Goal: Task Accomplishment & Management: Use online tool/utility

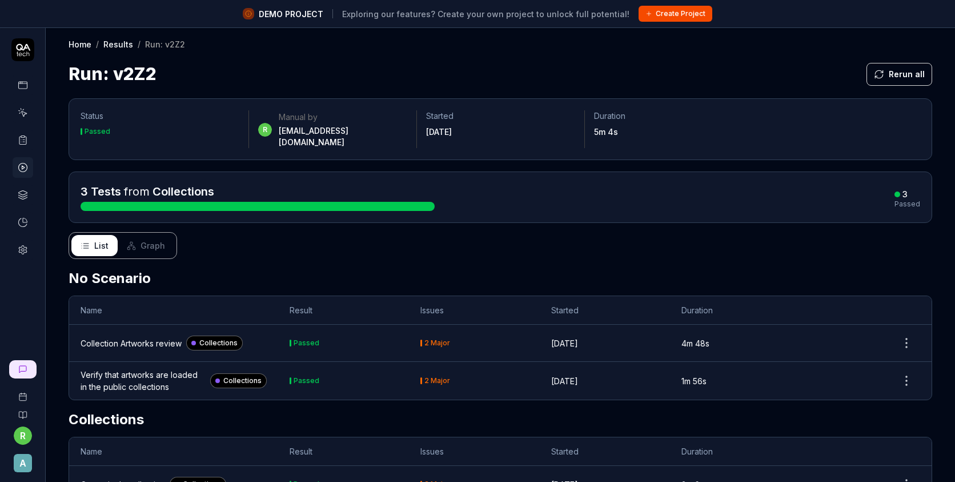
click at [15, 94] on link at bounding box center [23, 85] width 21 height 21
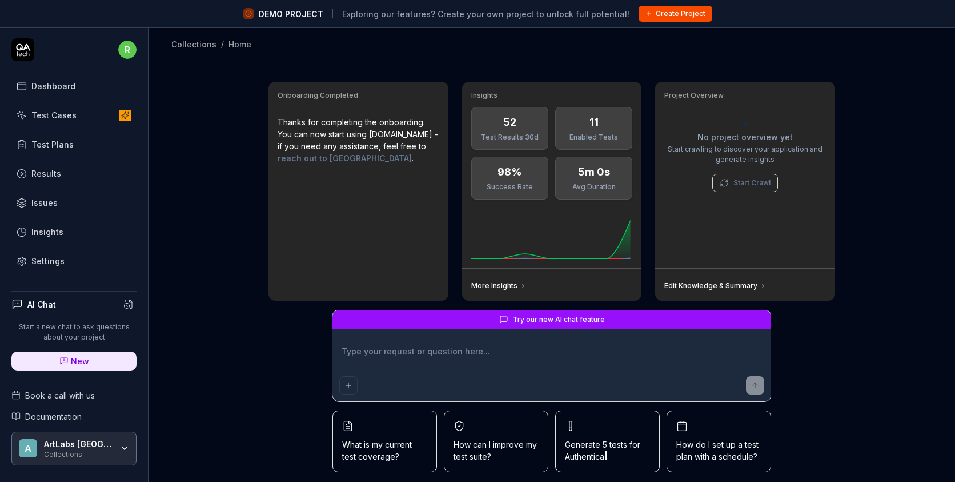
type textarea "*"
click at [87, 119] on link "Test Cases" at bounding box center [73, 115] width 125 height 22
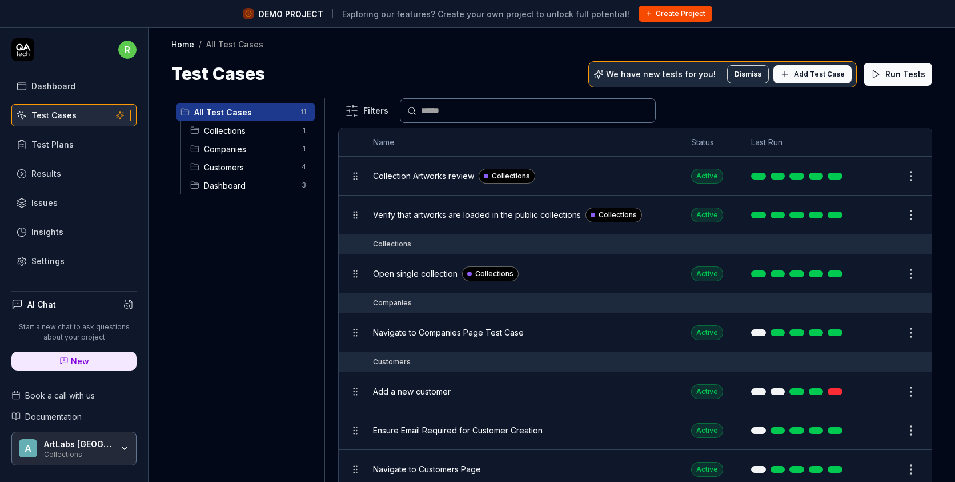
click at [44, 253] on link "Settings" at bounding box center [73, 261] width 125 height 22
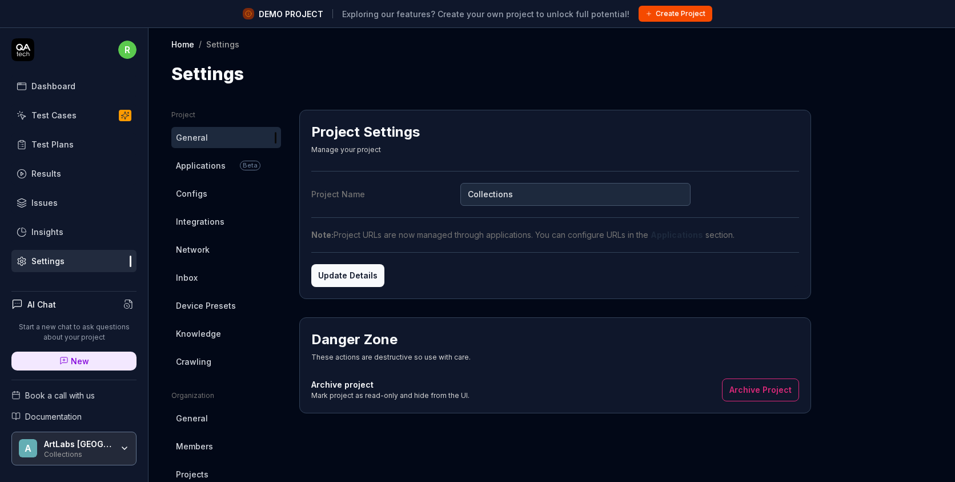
click at [216, 167] on span "Applications" at bounding box center [201, 165] width 50 height 12
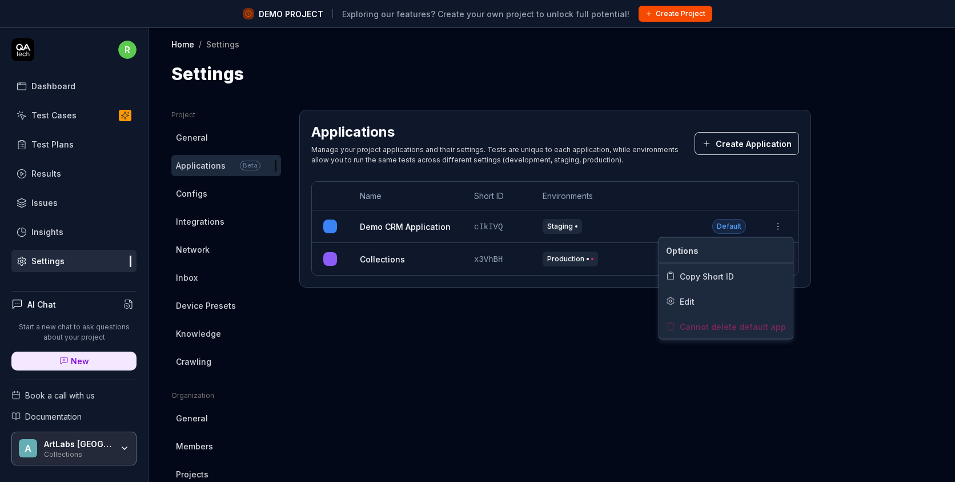
click at [781, 231] on html "DEMO PROJECT Exploring our features? Create your own project to unlock full pot…" at bounding box center [477, 254] width 955 height 509
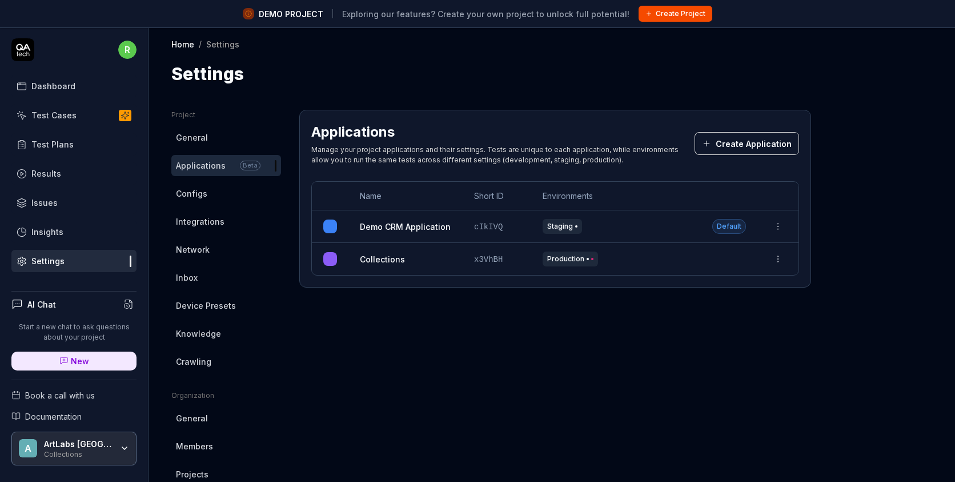
click at [520, 315] on html "DEMO PROJECT Exploring our features? Create your own project to unlock full pot…" at bounding box center [477, 254] width 955 height 509
click at [772, 142] on button "Create Application" at bounding box center [747, 143] width 105 height 23
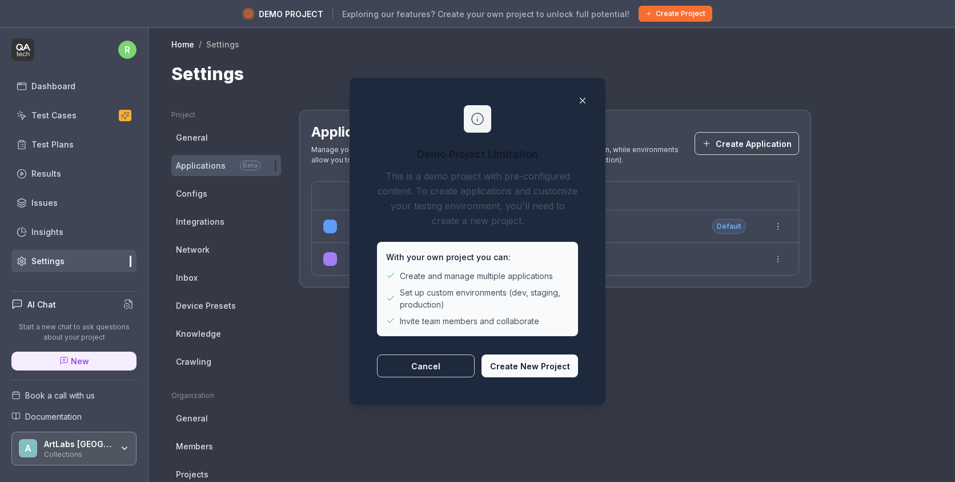
click at [519, 368] on button "Create New Project" at bounding box center [530, 365] width 97 height 23
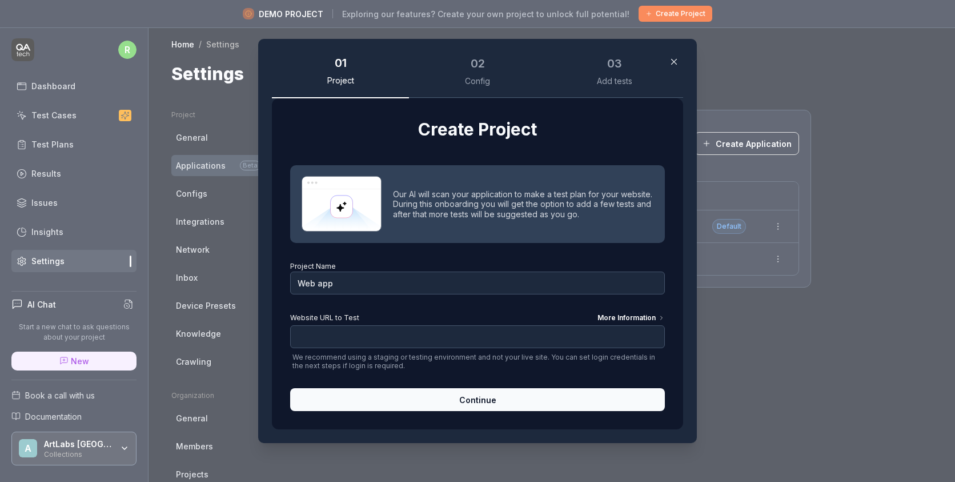
click at [676, 59] on icon "button" at bounding box center [674, 62] width 10 height 10
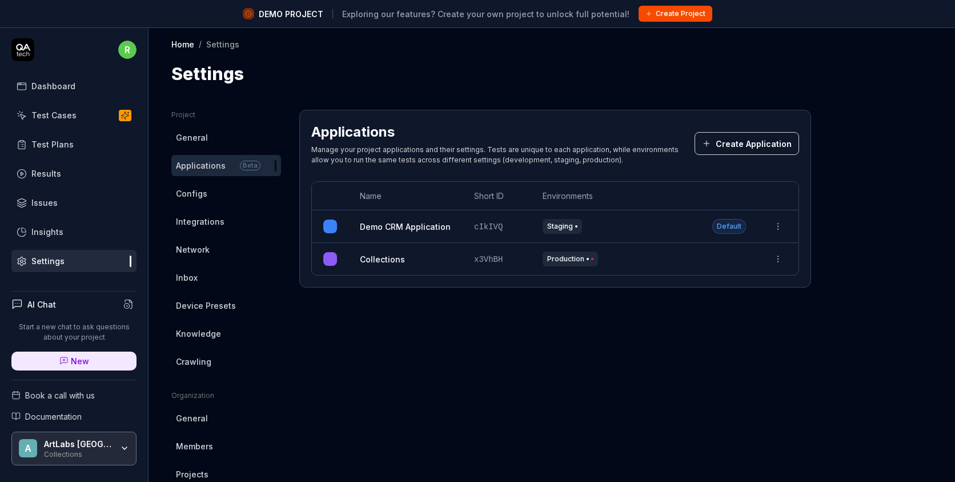
click at [721, 144] on button "Create Application" at bounding box center [747, 143] width 105 height 23
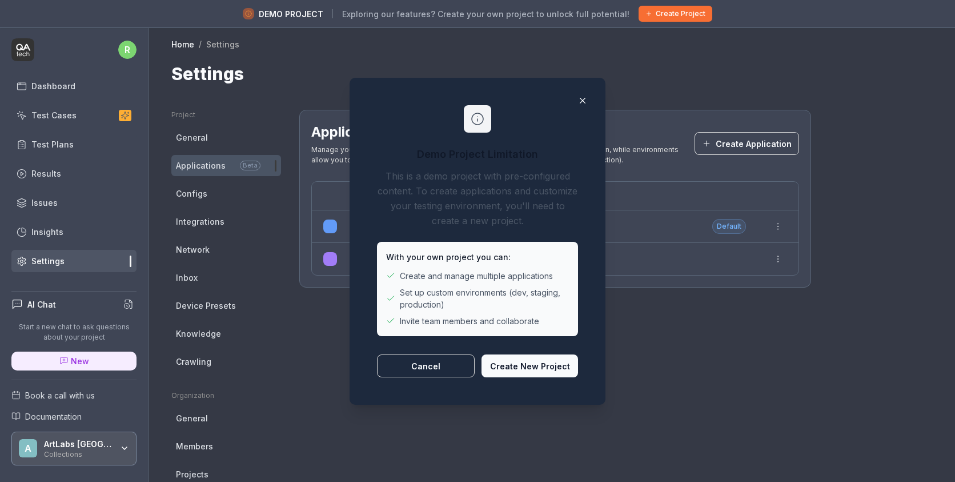
click at [520, 368] on button "Create New Project" at bounding box center [530, 365] width 97 height 23
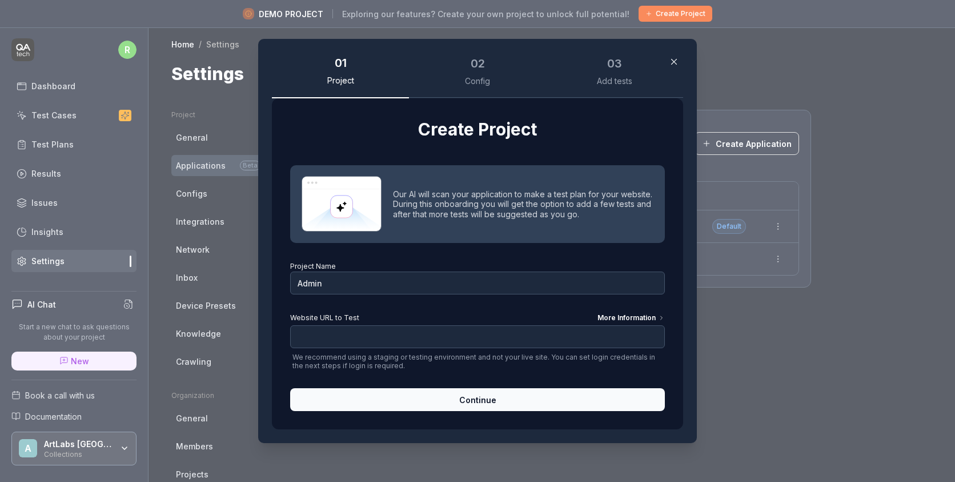
type input "Admin"
click at [341, 334] on input "Website URL to Test More Information" at bounding box center [477, 336] width 375 height 23
paste input "https://admin.devotedfusion.com/"
type input "https://admin.devotedfusion.com/"
click at [609, 319] on div "More Information" at bounding box center [631, 319] width 67 height 13
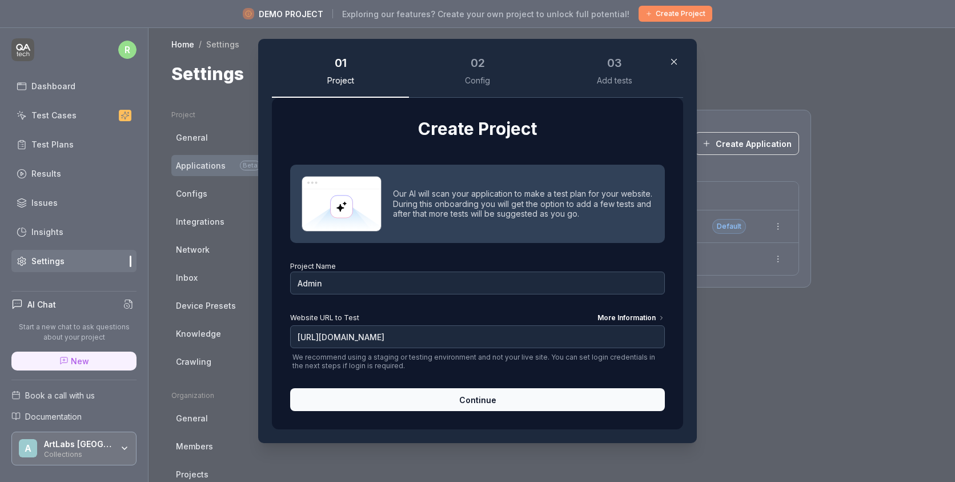
click at [609, 325] on input "https://admin.devotedfusion.com/" at bounding box center [477, 336] width 375 height 23
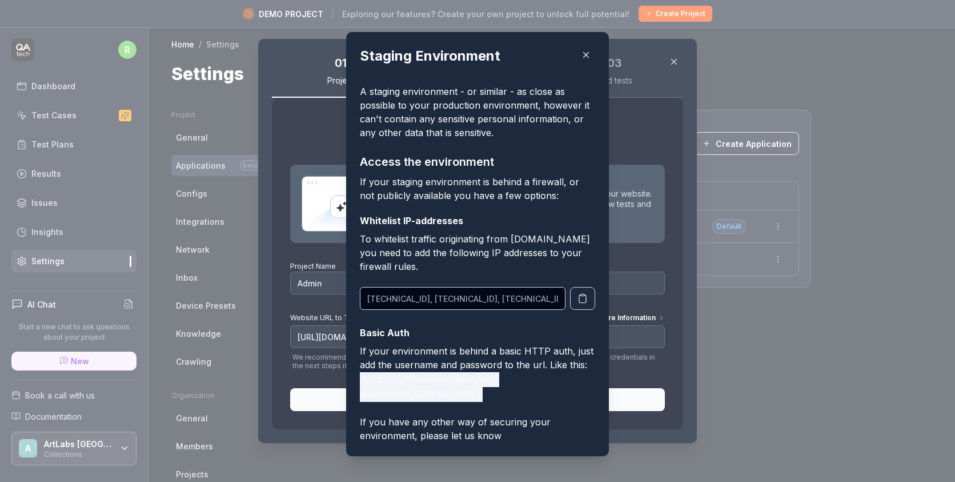
click at [591, 57] on button "button" at bounding box center [586, 55] width 18 height 18
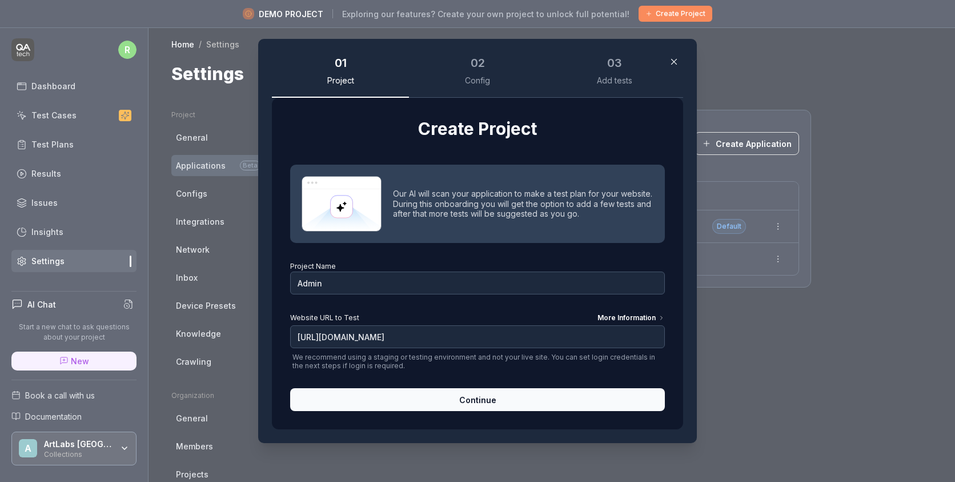
click at [665, 318] on div "Create Project Our AI will scan your application to make a test plan for your w…" at bounding box center [477, 263] width 411 height 331
click at [663, 319] on icon at bounding box center [661, 317] width 7 height 7
click at [663, 325] on input "https://admin.devotedfusion.com/" at bounding box center [477, 336] width 375 height 23
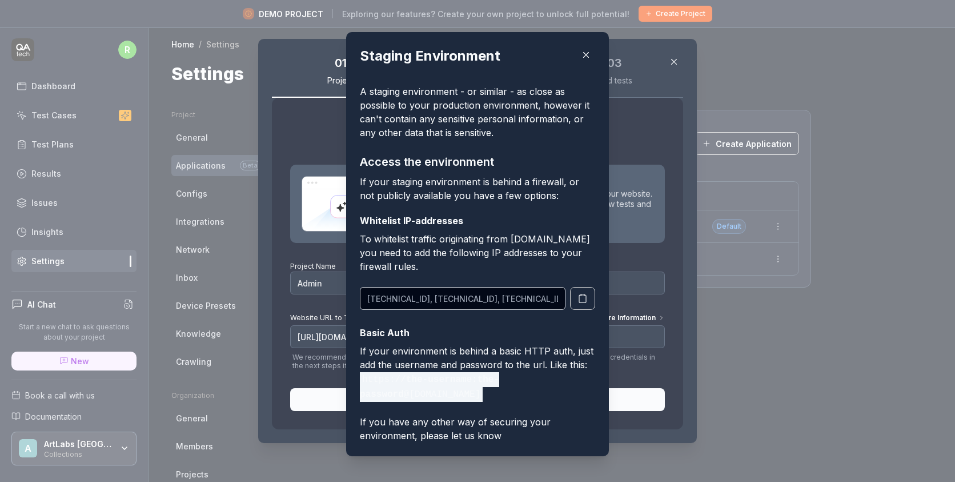
click at [585, 57] on icon "button" at bounding box center [586, 55] width 10 height 10
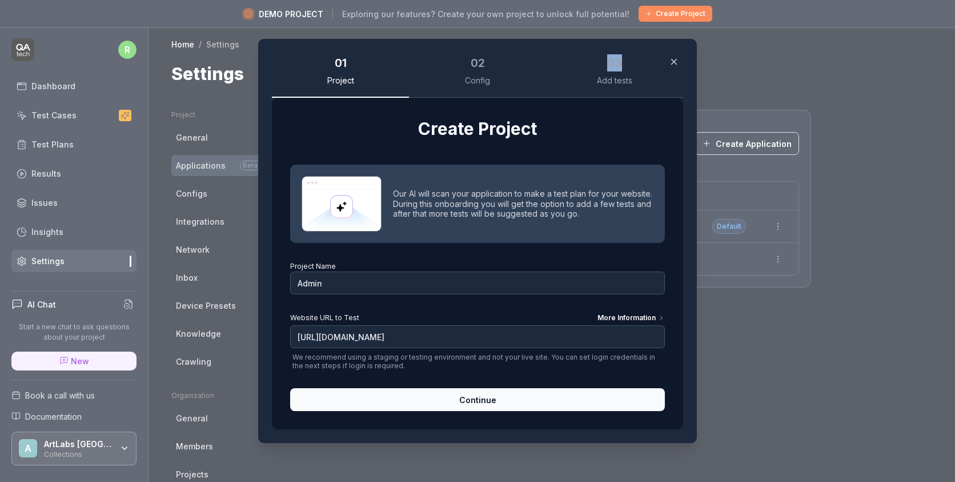
click at [585, 57] on div "03 Add tests" at bounding box center [614, 75] width 137 height 45
click at [435, 401] on button "Continue" at bounding box center [477, 399] width 375 height 23
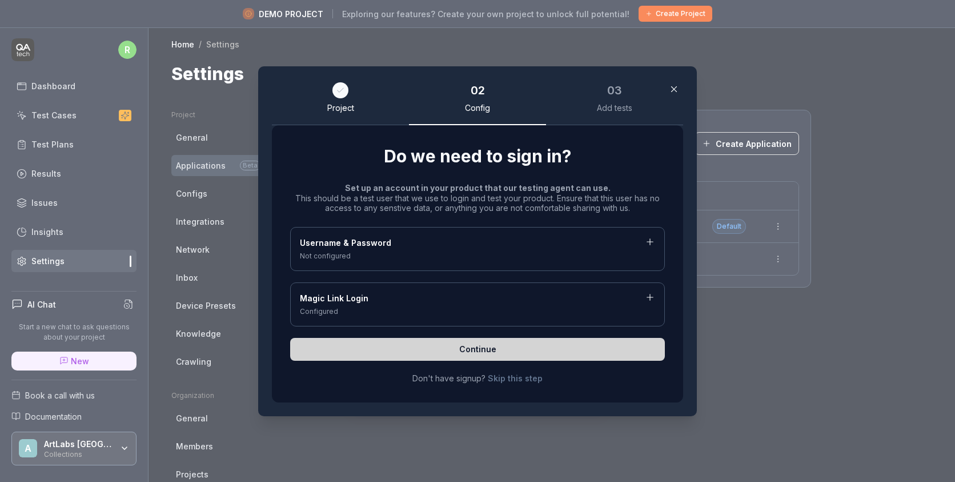
click at [391, 306] on div "Configured" at bounding box center [477, 311] width 355 height 10
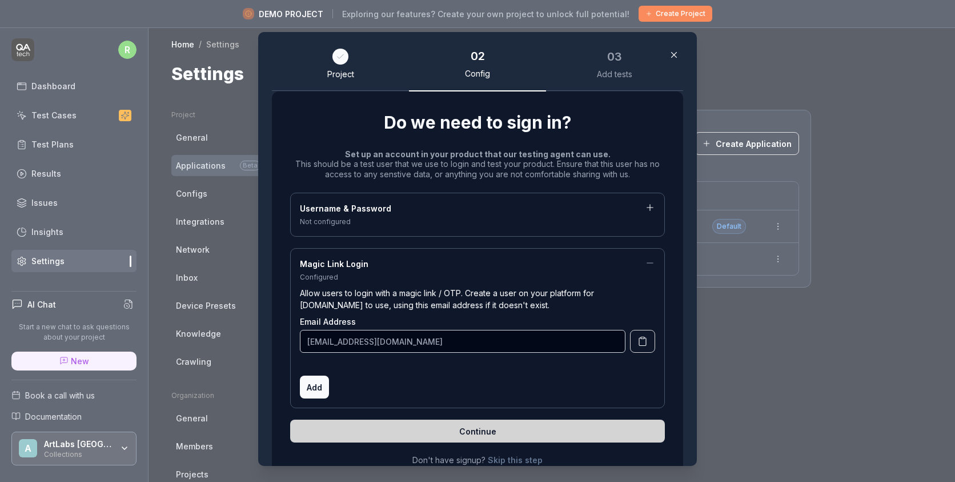
click at [330, 63] on div "Project" at bounding box center [340, 68] width 137 height 45
click at [378, 225] on div "Not configured" at bounding box center [477, 222] width 355 height 10
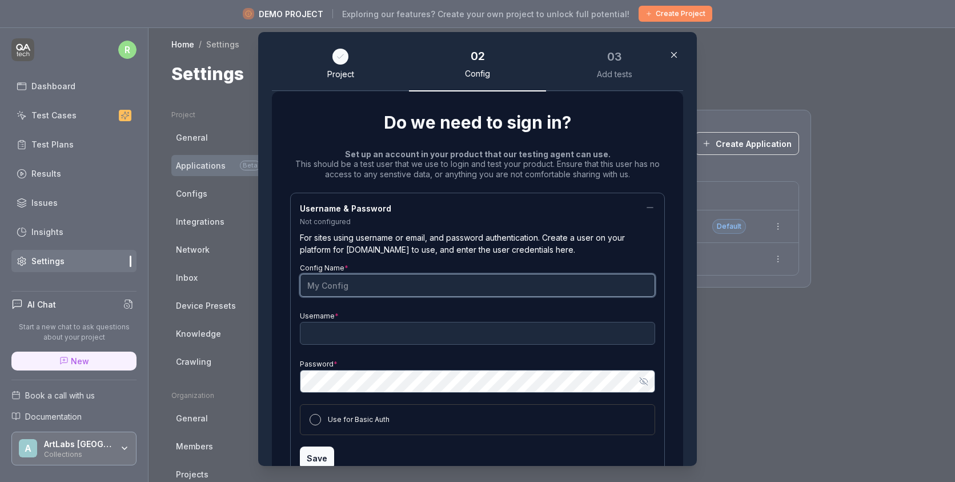
click at [342, 281] on input "Config Name *" at bounding box center [477, 285] width 355 height 23
type input "123"
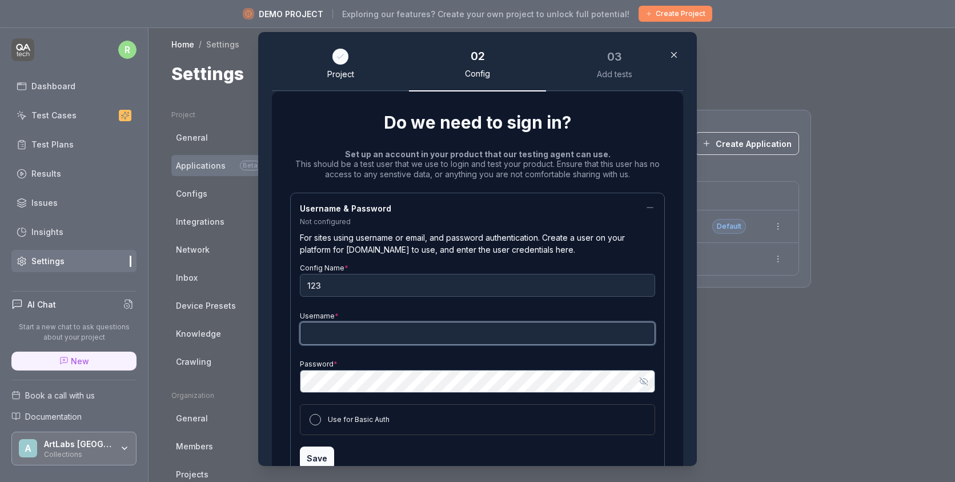
click at [325, 334] on input "Username *" at bounding box center [477, 333] width 355 height 23
type input "qa.automation@artlabseurope.com"
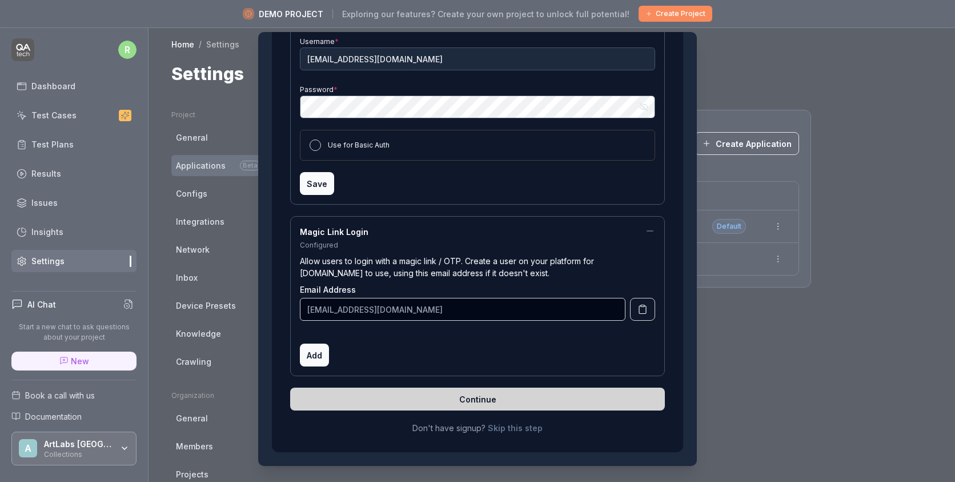
click at [323, 175] on button "Save" at bounding box center [317, 183] width 34 height 23
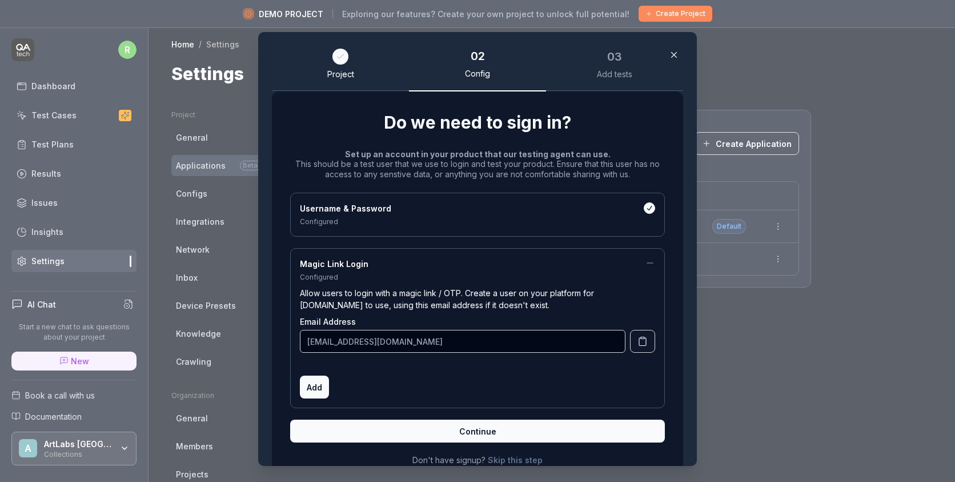
scroll to position [32, 0]
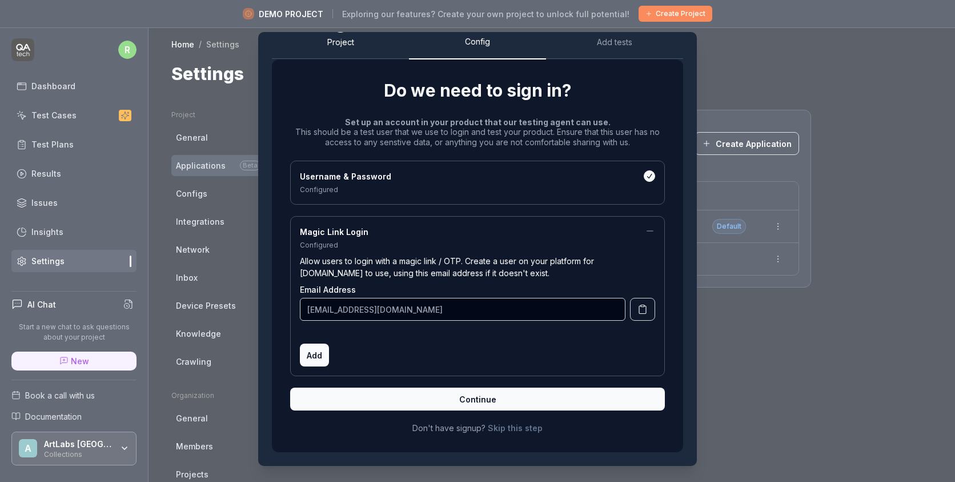
click at [477, 391] on button "Continue" at bounding box center [477, 398] width 375 height 23
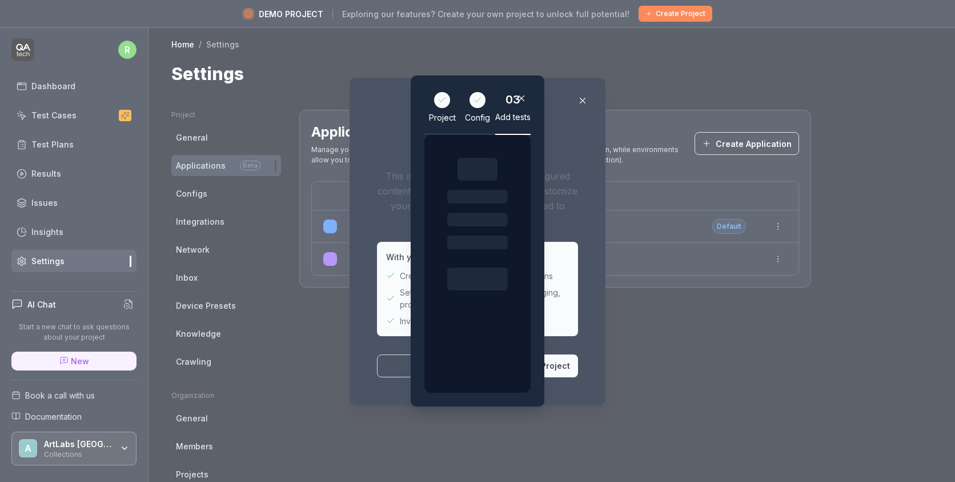
scroll to position [0, 0]
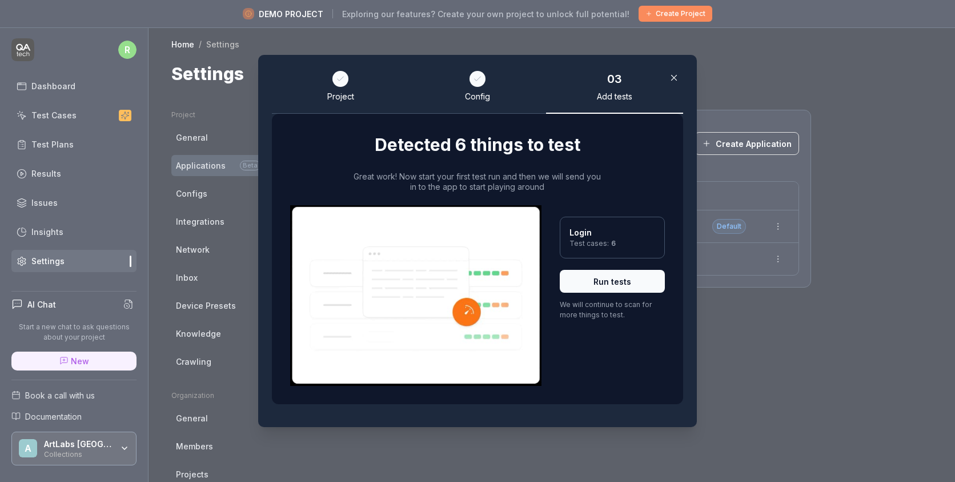
click at [609, 287] on button "Run tests" at bounding box center [612, 281] width 105 height 23
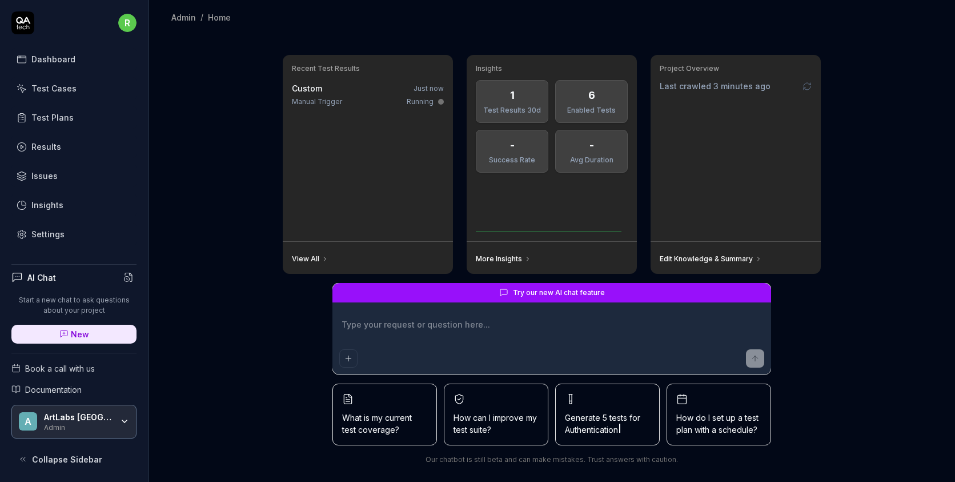
click at [55, 91] on div "Test Cases" at bounding box center [53, 88] width 45 height 12
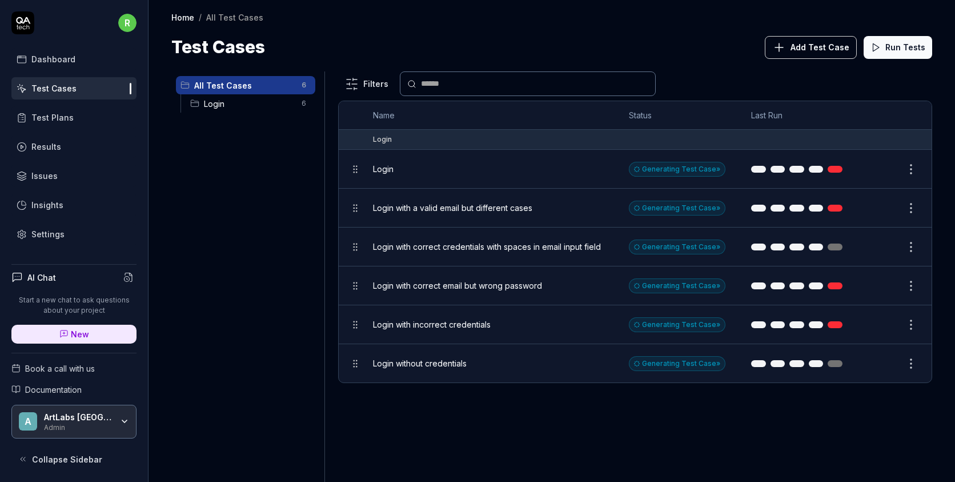
click at [61, 83] on div "Test Cases" at bounding box center [53, 88] width 45 height 12
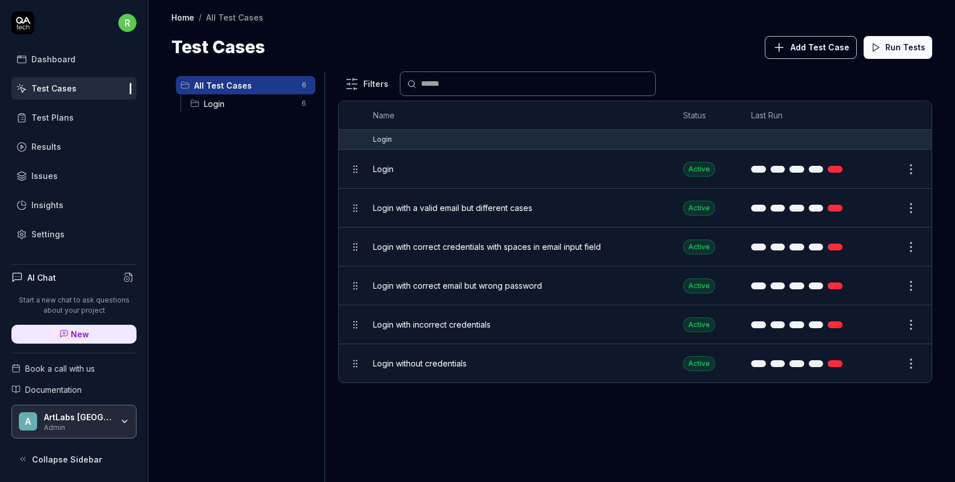
click at [401, 171] on div "Login" at bounding box center [516, 169] width 287 height 12
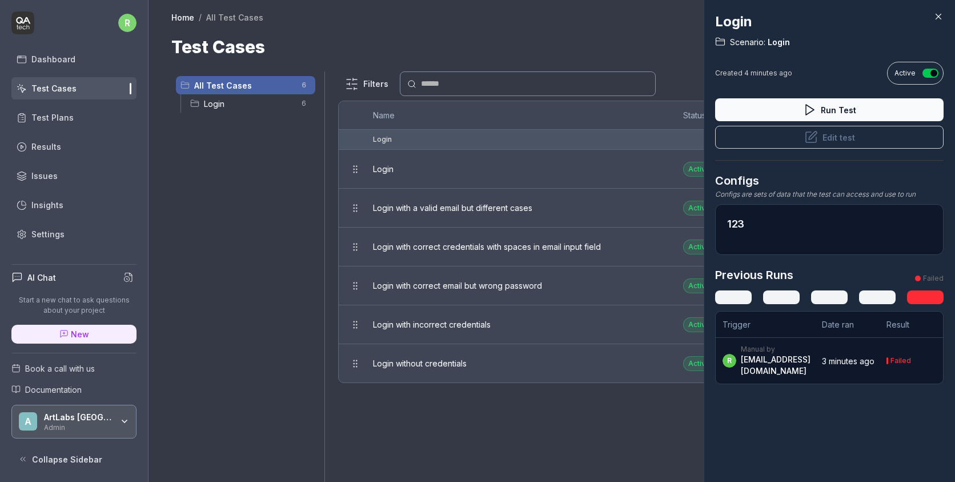
click at [799, 147] on button "Edit test" at bounding box center [829, 137] width 229 height 23
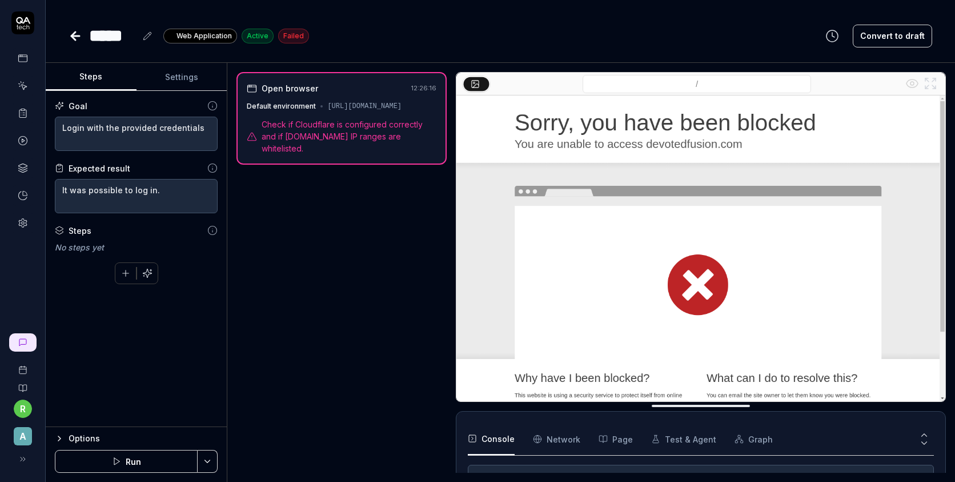
scroll to position [153, 0]
click at [21, 218] on icon at bounding box center [23, 223] width 10 height 10
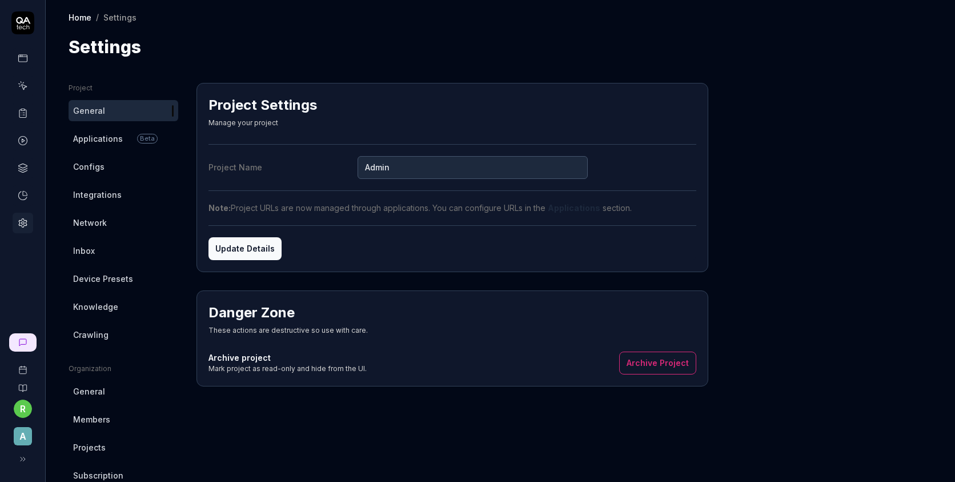
click at [27, 432] on span "A" at bounding box center [23, 436] width 18 height 18
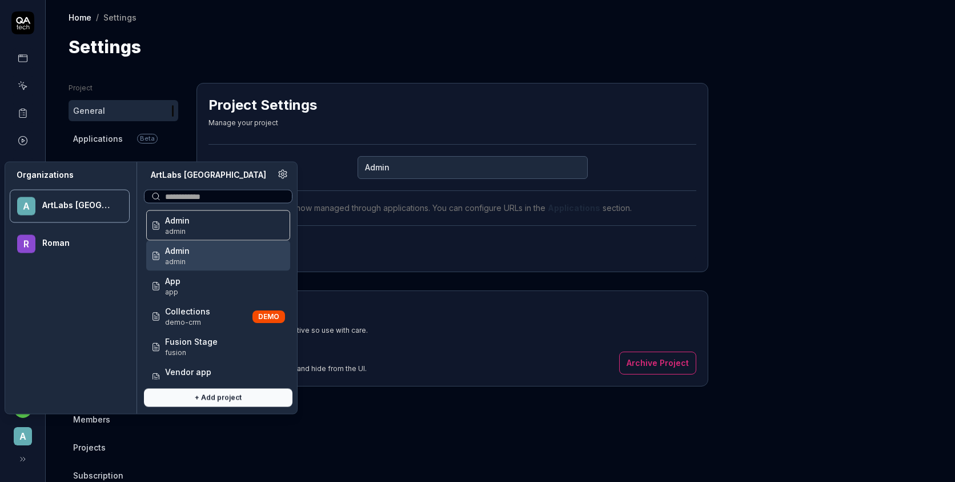
click at [197, 255] on div "Admin admin" at bounding box center [218, 256] width 144 height 30
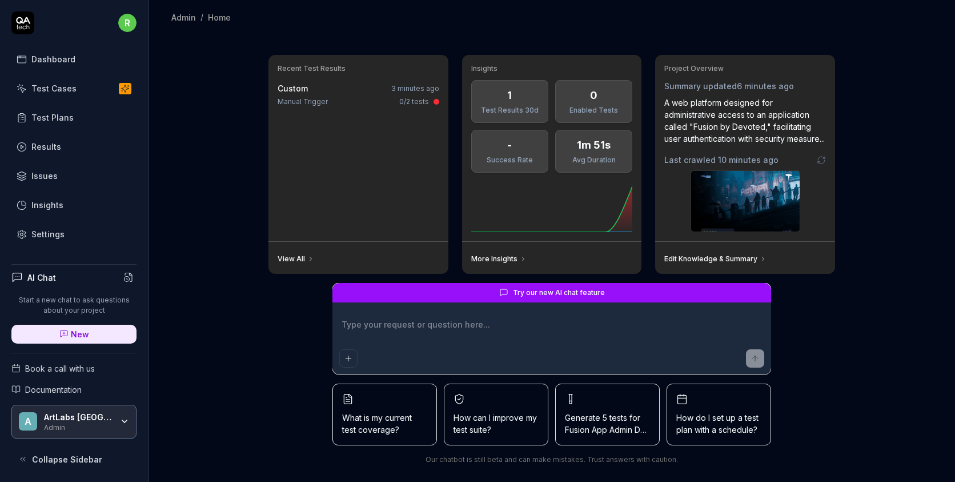
click at [77, 82] on link "Test Cases" at bounding box center [73, 88] width 125 height 22
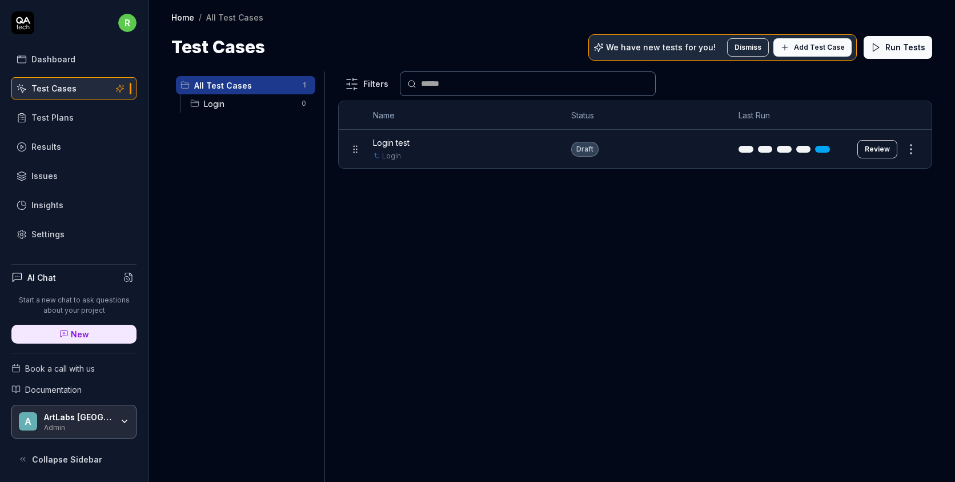
click at [887, 154] on button "Review" at bounding box center [878, 149] width 40 height 18
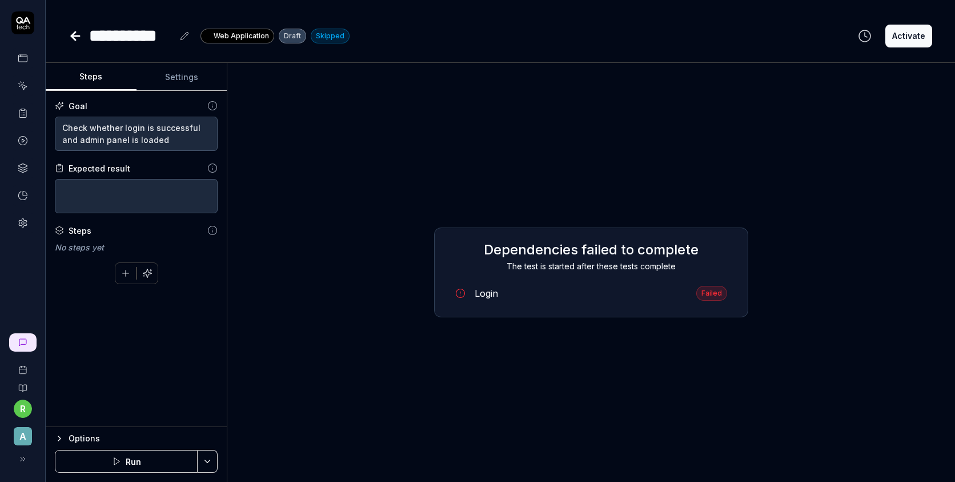
click at [469, 298] on link "Login Failed" at bounding box center [591, 293] width 290 height 24
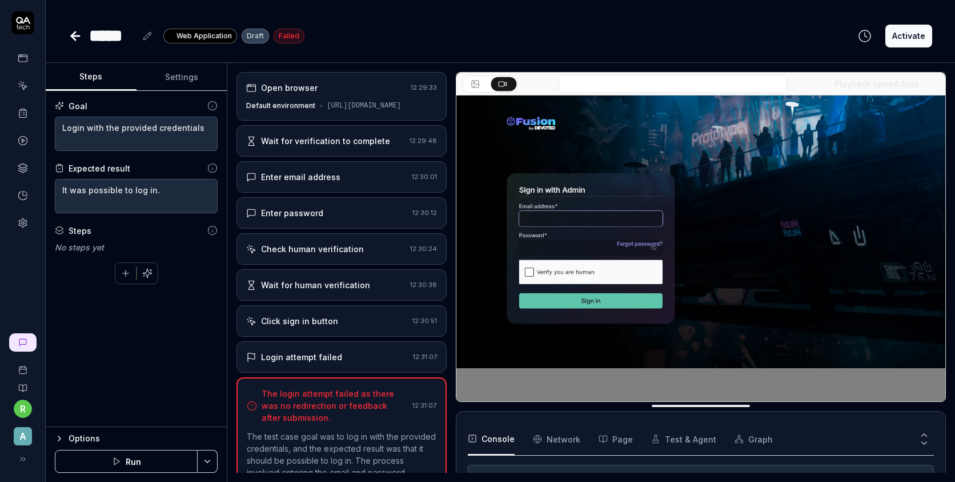
click at [347, 147] on div "Wait for verification to complete" at bounding box center [325, 141] width 129 height 12
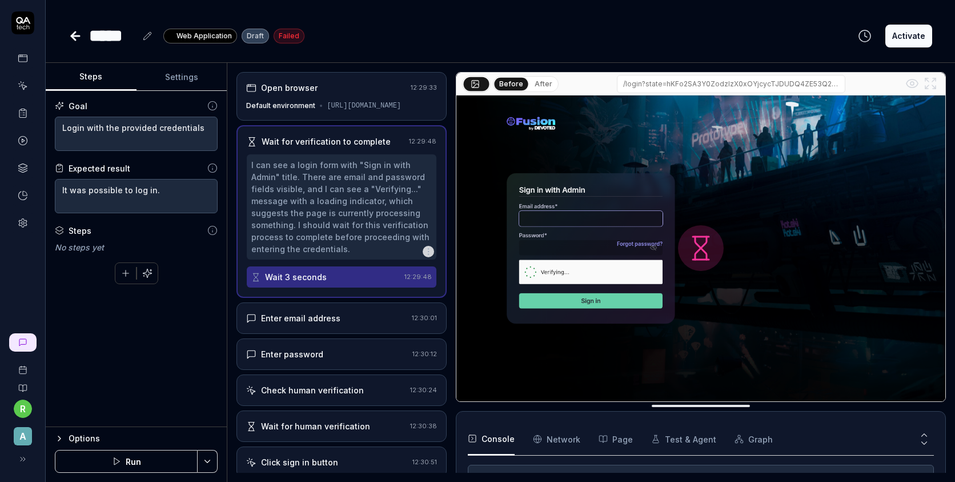
click at [338, 324] on div "Enter email address" at bounding box center [326, 318] width 161 height 12
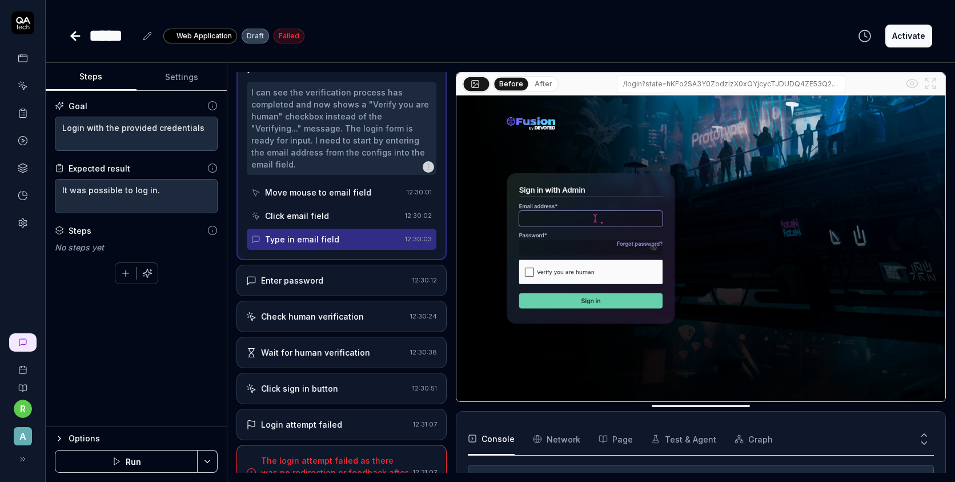
scroll to position [111, 0]
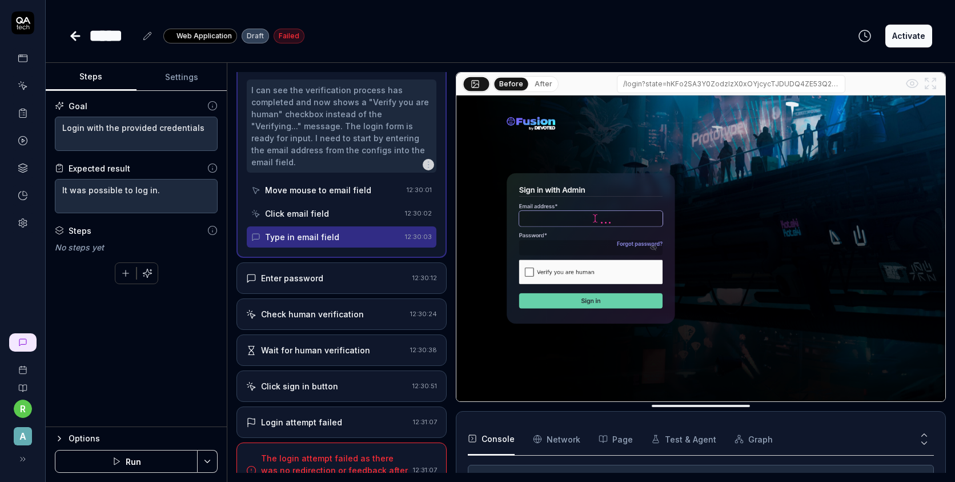
click at [344, 281] on div "Enter password" at bounding box center [327, 278] width 162 height 12
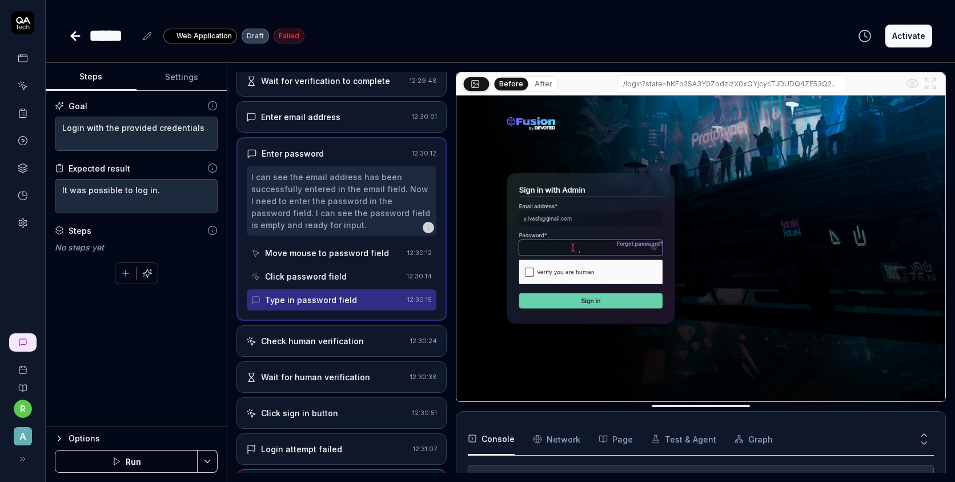
scroll to position [122, 0]
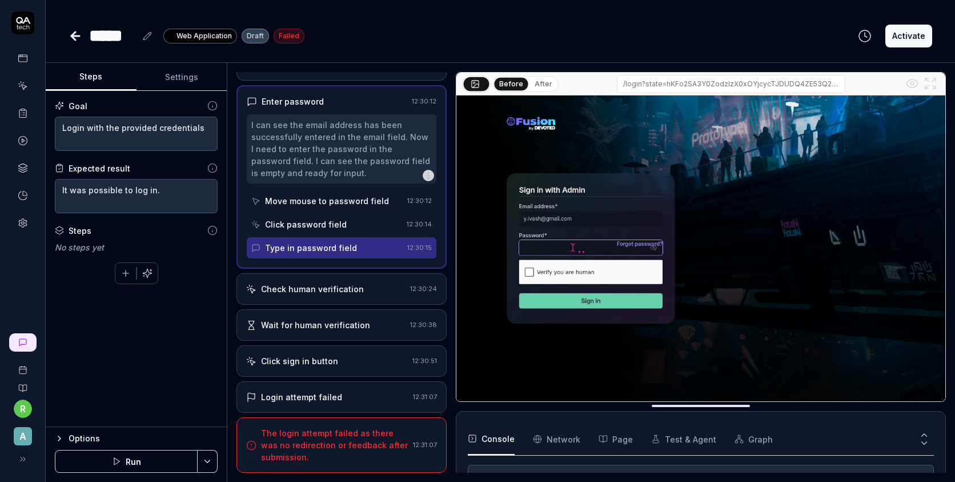
click at [326, 296] on div "Check human verification 12:30:24" at bounding box center [342, 288] width 210 height 31
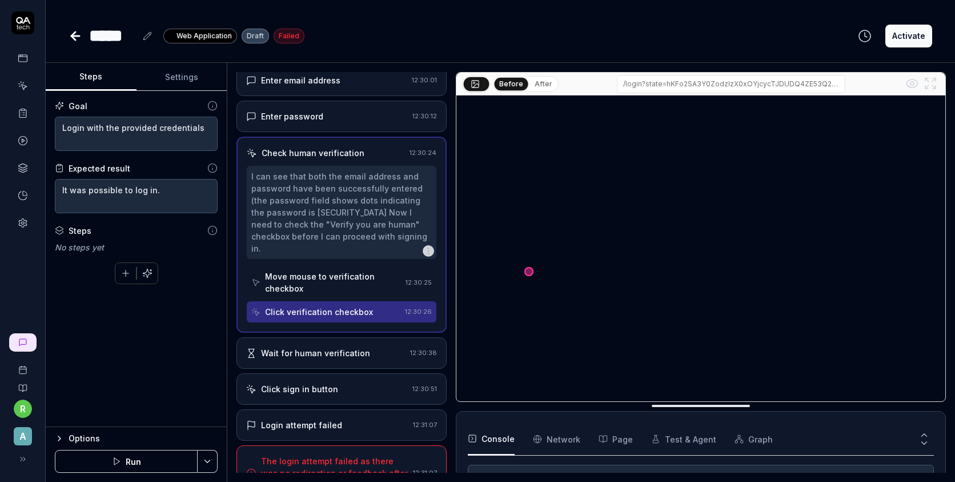
scroll to position [100, 0]
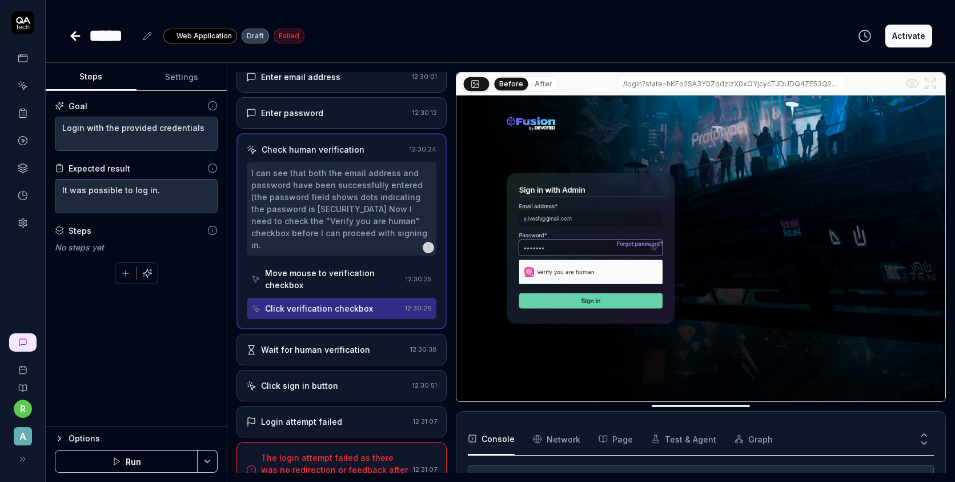
click at [374, 345] on div "Wait for human verification" at bounding box center [325, 349] width 159 height 12
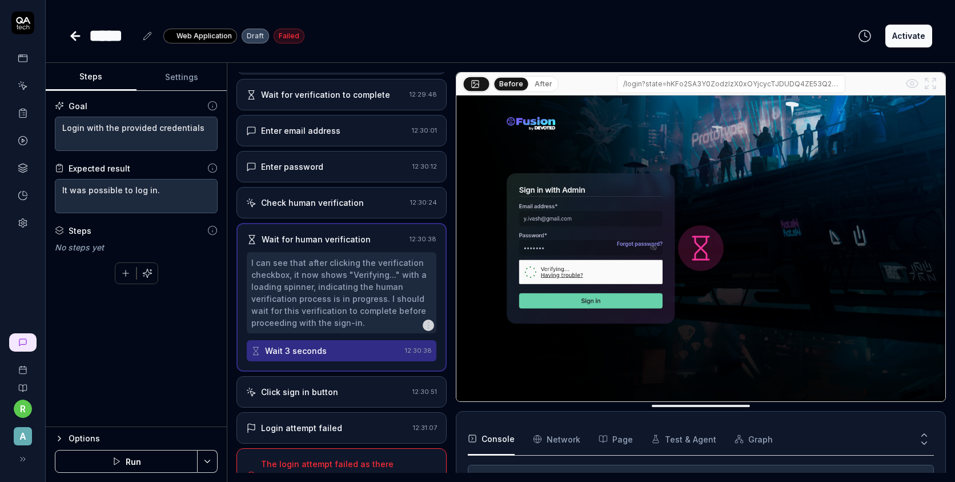
scroll to position [87, 0]
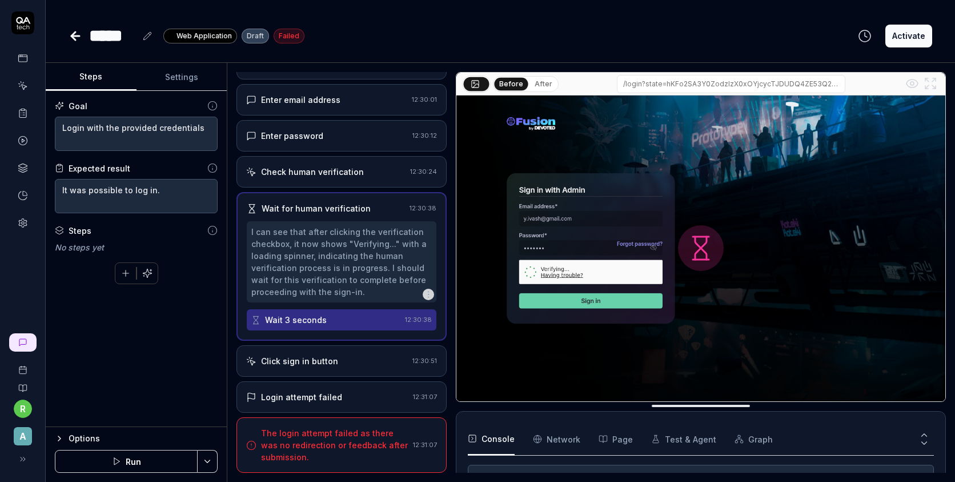
click at [359, 370] on div "Click sign in button 12:30:51" at bounding box center [342, 360] width 210 height 31
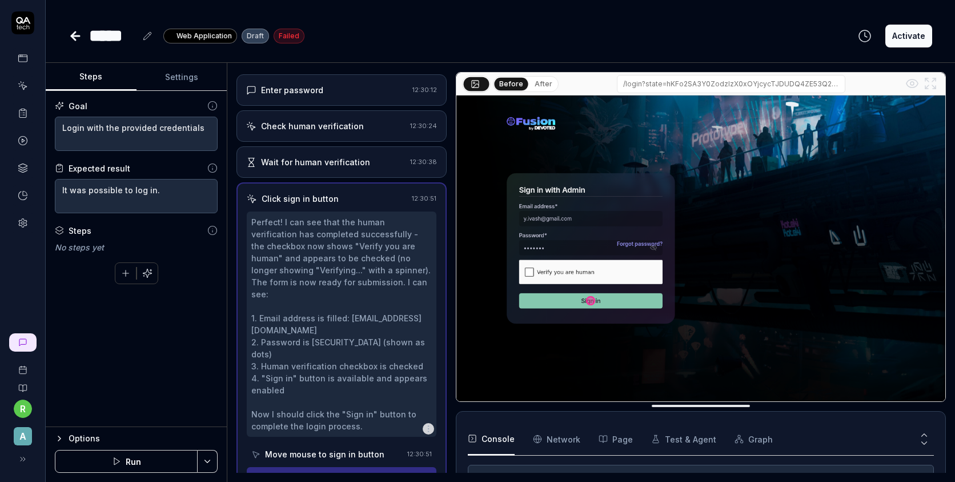
scroll to position [219, 0]
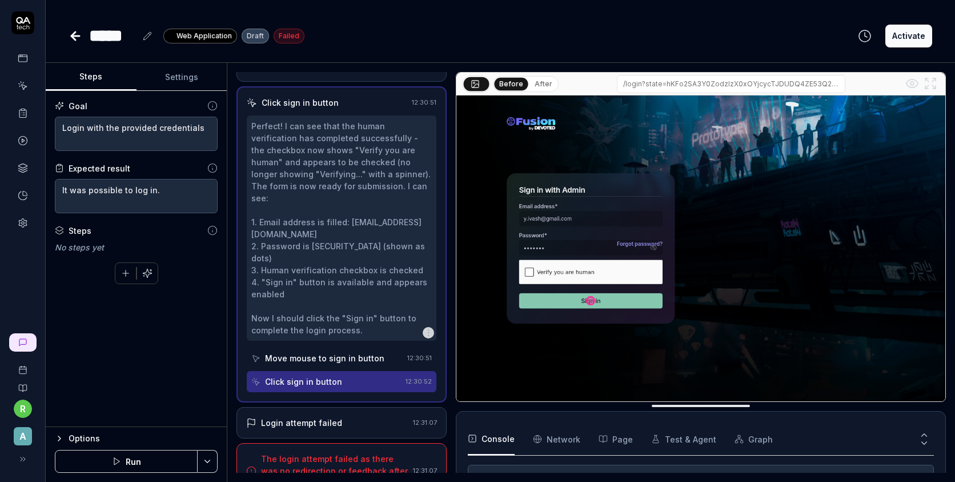
click at [346, 417] on div "Login attempt failed" at bounding box center [327, 423] width 162 height 12
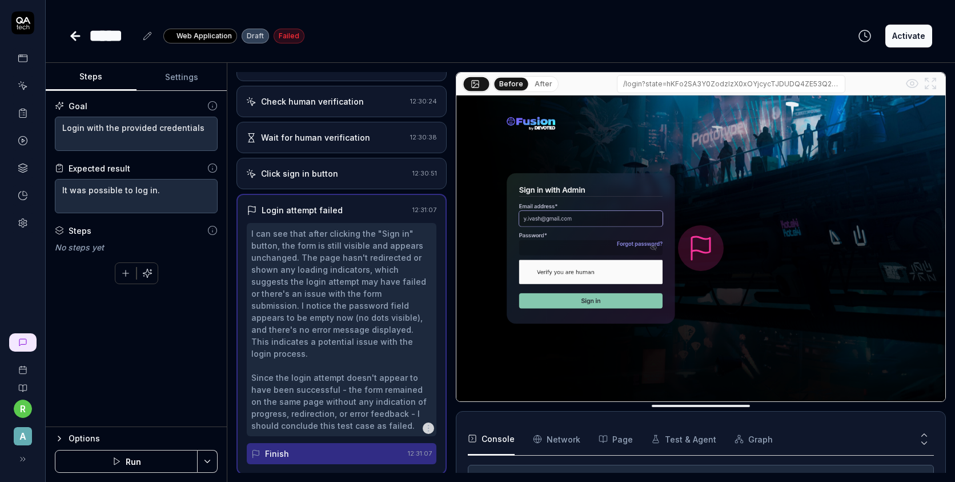
scroll to position [207, 0]
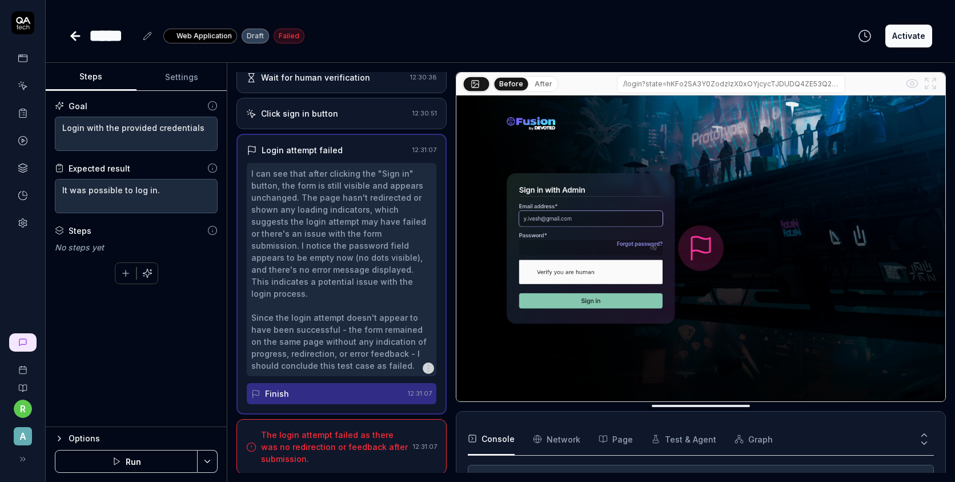
click at [129, 266] on button "button" at bounding box center [125, 273] width 21 height 21
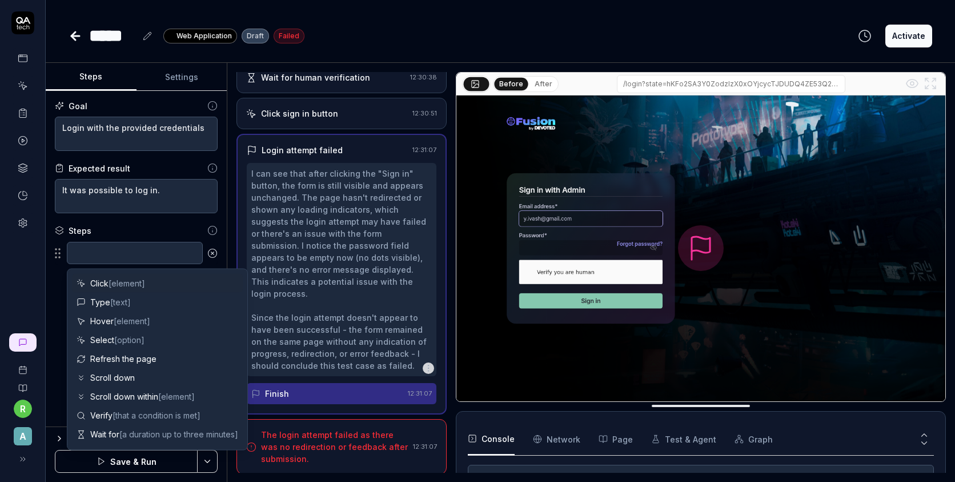
click at [114, 288] on span "Click [element]" at bounding box center [117, 283] width 55 height 12
type textarea "*"
type textarea "Click"
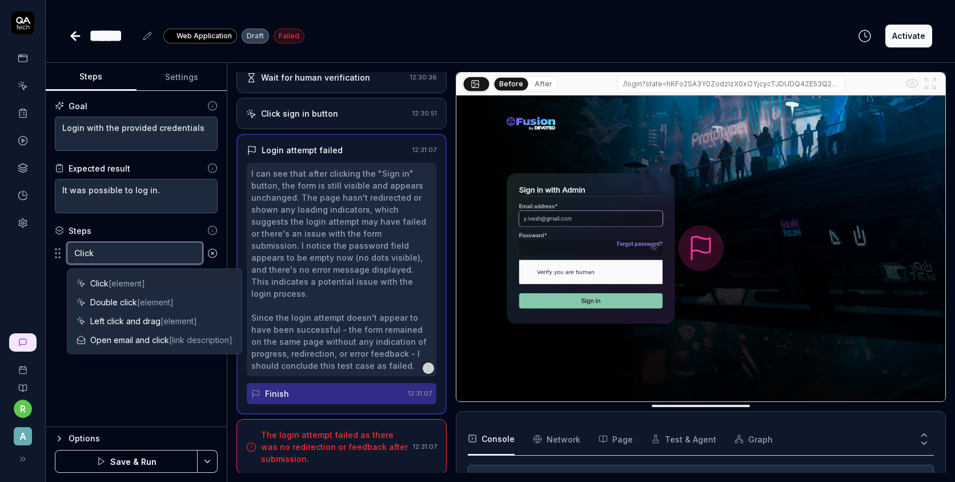
type textarea "*"
type textarea "Click F"
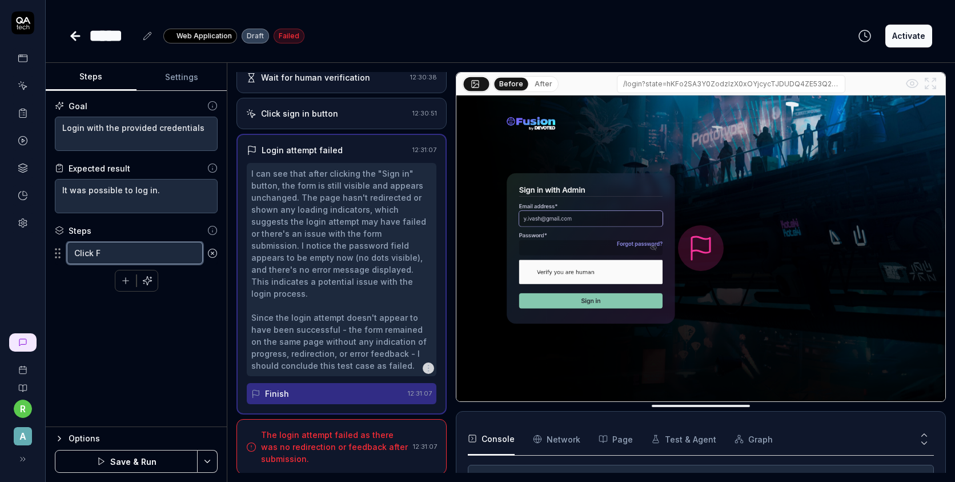
type textarea "*"
type textarea "Click Fo"
type textarea "*"
type textarea "Click For"
type textarea "*"
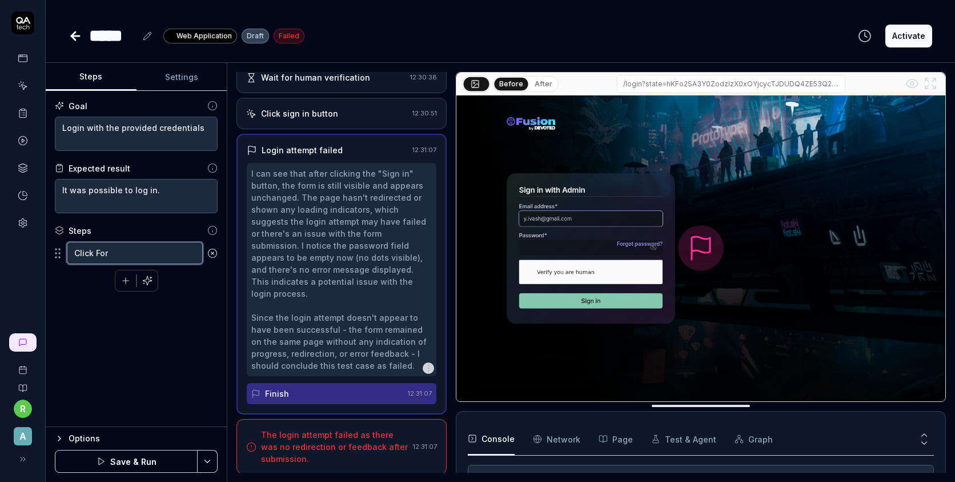
type textarea "Click Forg"
type textarea "*"
type textarea "Click Forgo"
type textarea "*"
type textarea "Click Forgot"
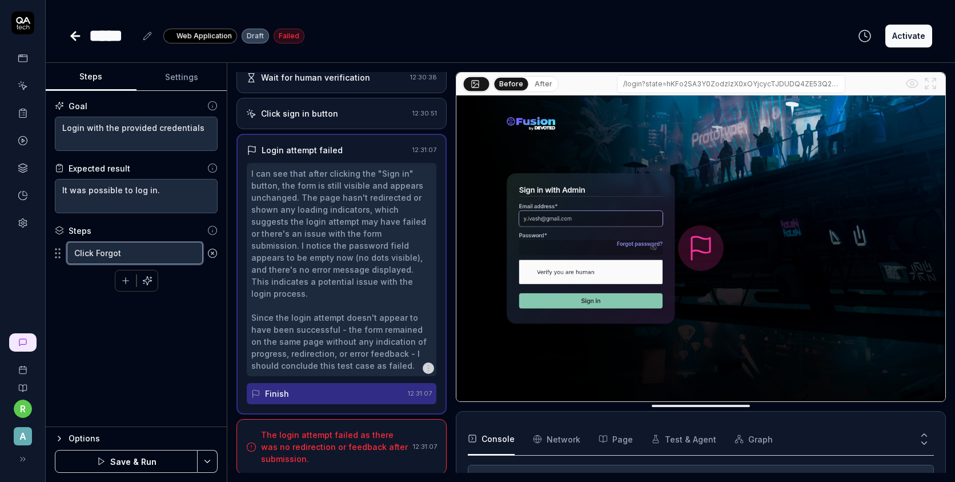
type textarea "*"
type textarea "Click Forgot"
type textarea "*"
type textarea "Click Forgot P"
type textarea "*"
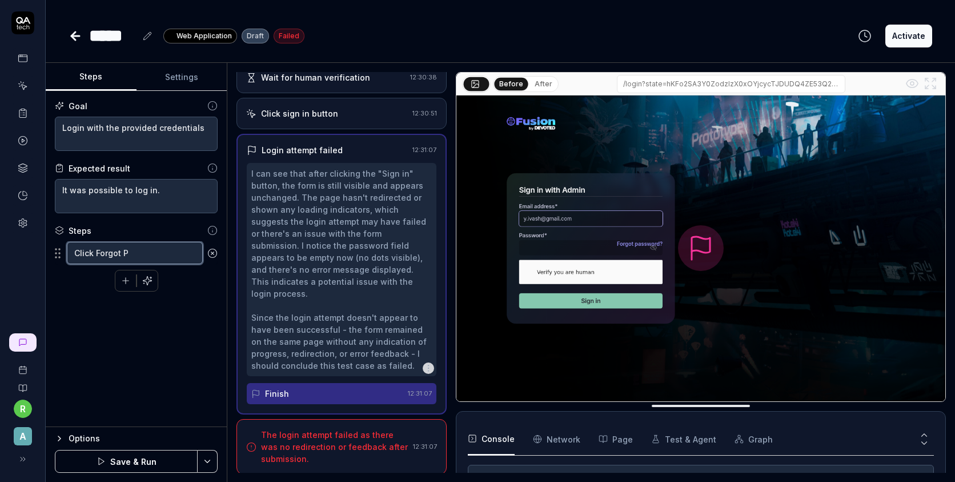
type textarea "Click Forgot Pa"
type textarea "*"
type textarea "Click Forgot Pas"
type textarea "*"
type textarea "Click Forgot Pass"
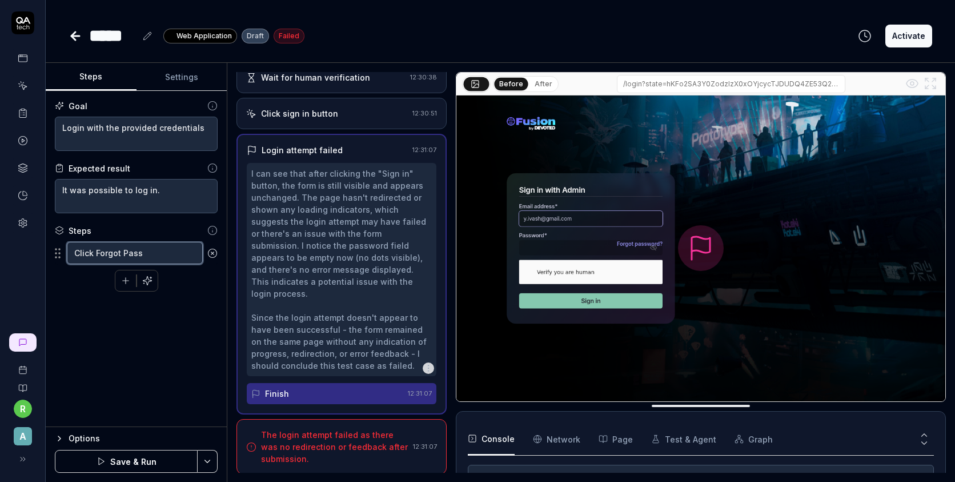
type textarea "*"
type textarea "Click Forgot Passw"
type textarea "*"
type textarea "Click Forgot Passwo"
type textarea "*"
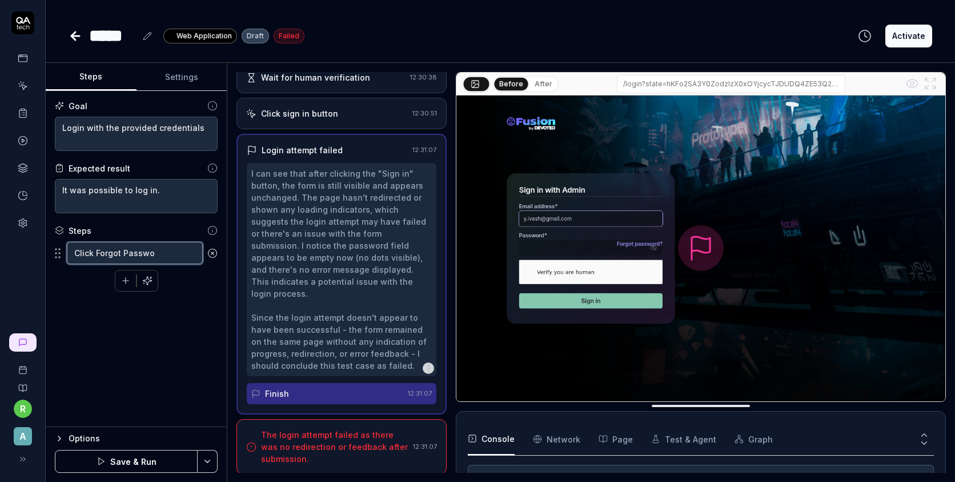
type textarea "Click Forgot Passwor"
type textarea "*"
type textarea "Click Forgot Password"
drag, startPoint x: 111, startPoint y: 471, endPoint x: 181, endPoint y: 342, distance: 147.0
click at [181, 342] on form "Steps Settings Goal Login with the provided credentials Expected result It was …" at bounding box center [137, 272] width 182 height 419
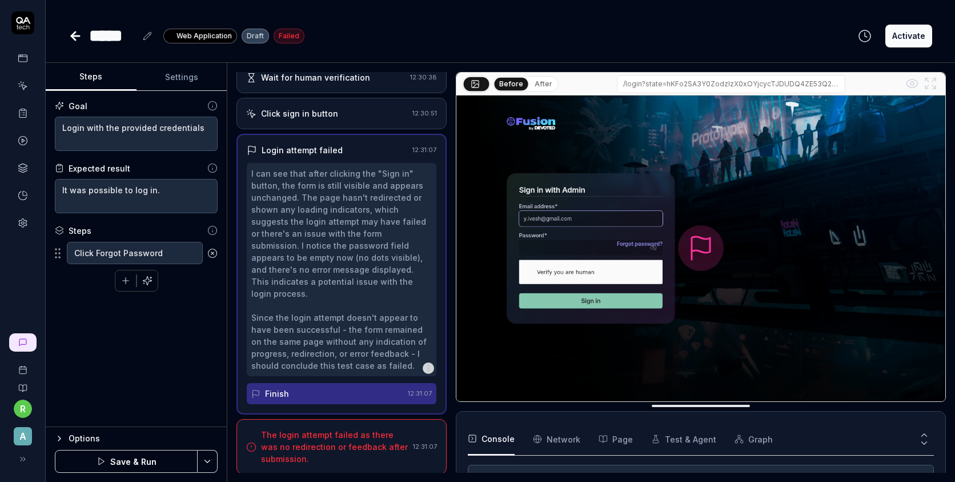
click at [127, 457] on button "Save & Run" at bounding box center [126, 461] width 143 height 23
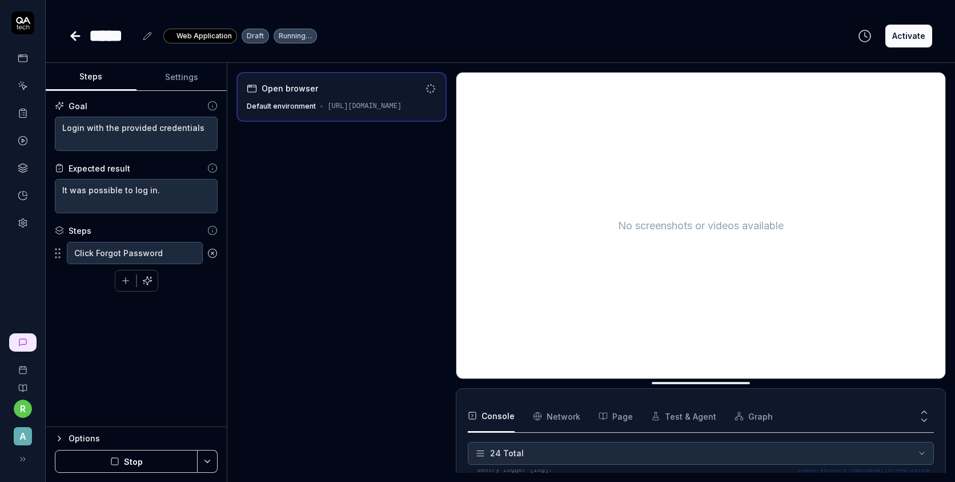
scroll to position [481, 0]
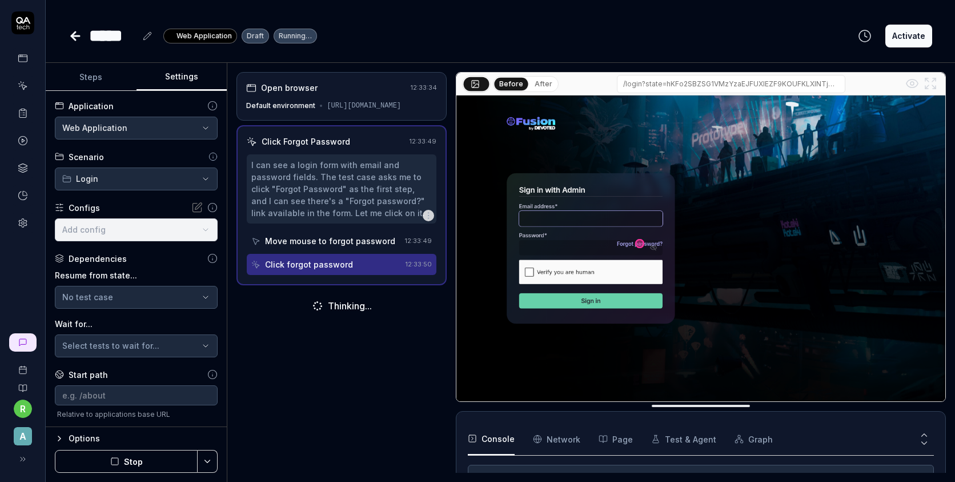
click at [183, 84] on button "Settings" at bounding box center [182, 76] width 91 height 27
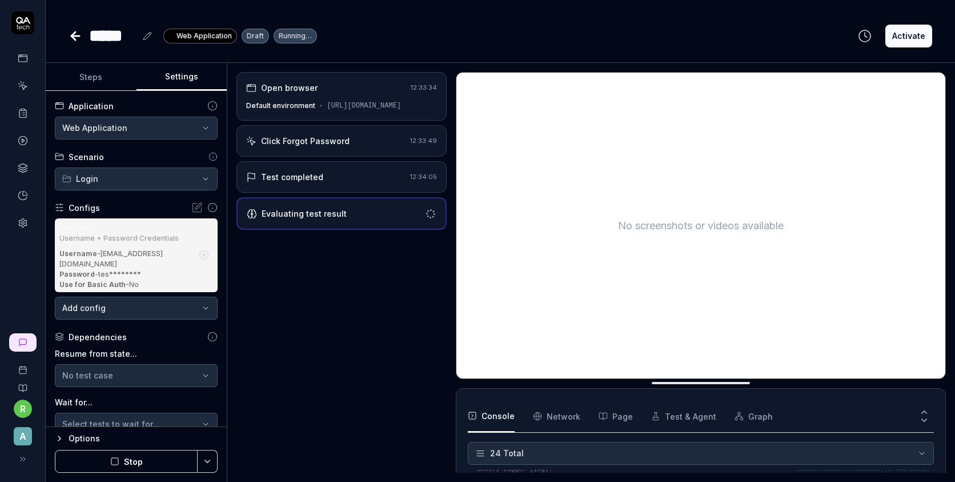
scroll to position [23, 0]
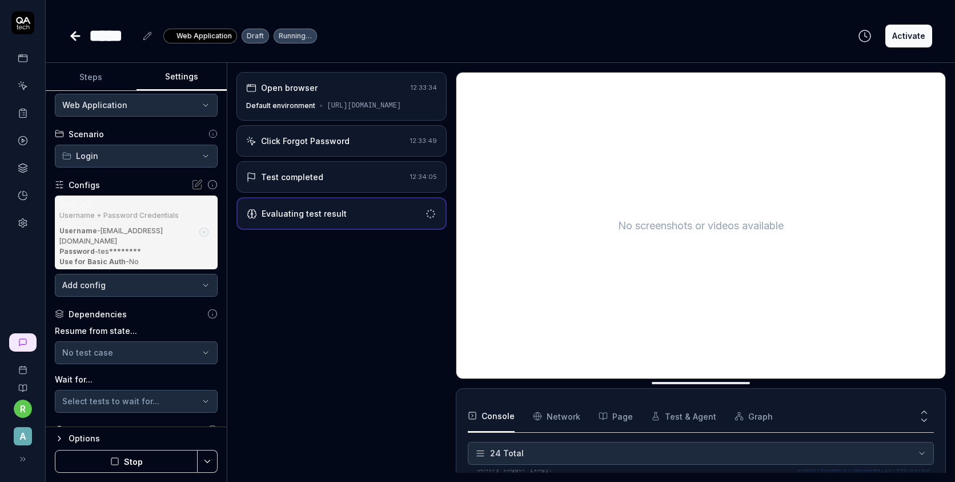
click at [115, 227] on div "Username - y.ivash@gmail.com" at bounding box center [125, 236] width 133 height 21
click at [115, 281] on body "**********" at bounding box center [477, 241] width 955 height 482
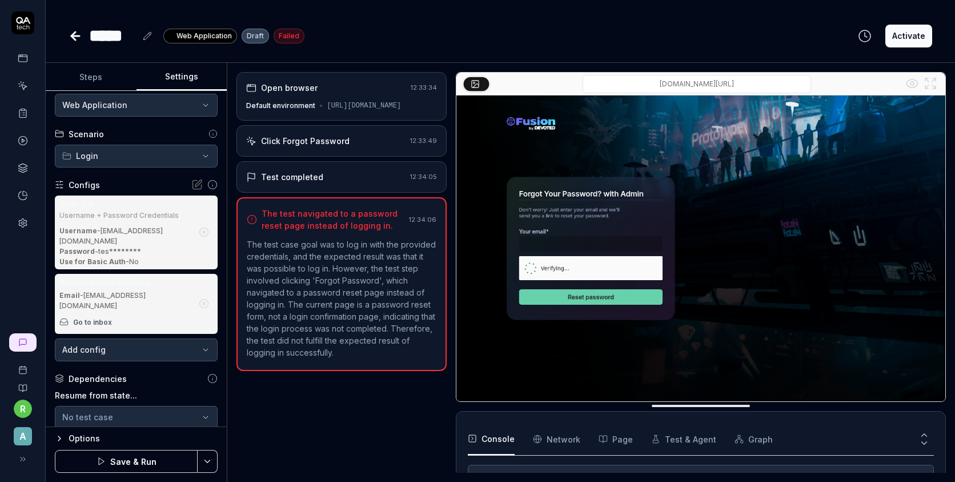
click at [353, 145] on div "Click Forgot Password" at bounding box center [325, 141] width 159 height 12
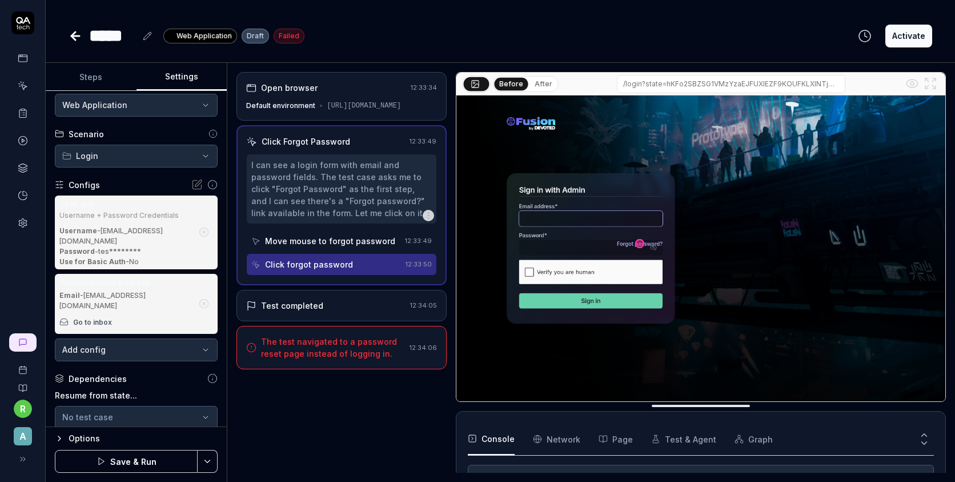
click at [342, 270] on div "Click forgot password" at bounding box center [309, 264] width 88 height 12
click at [326, 321] on div "Test completed 12:34:05" at bounding box center [342, 305] width 210 height 31
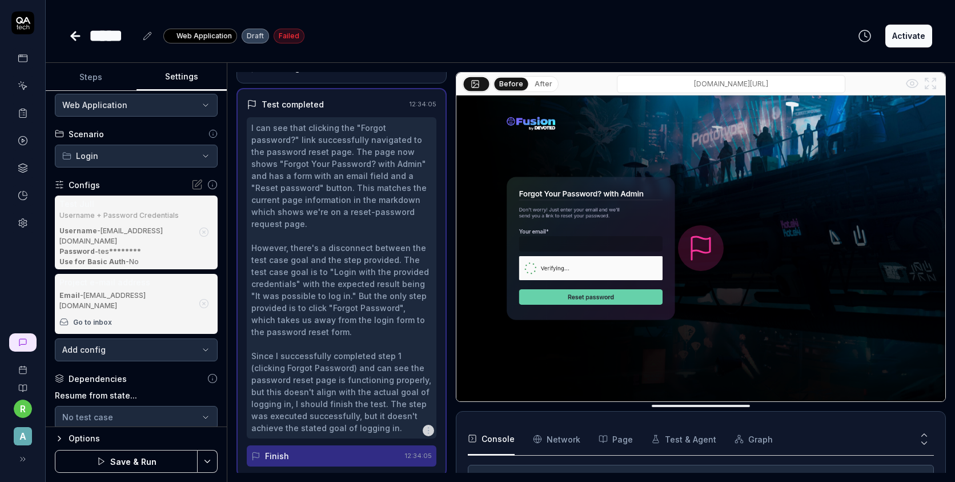
scroll to position [75, 0]
click at [103, 69] on button "Steps" at bounding box center [91, 76] width 91 height 27
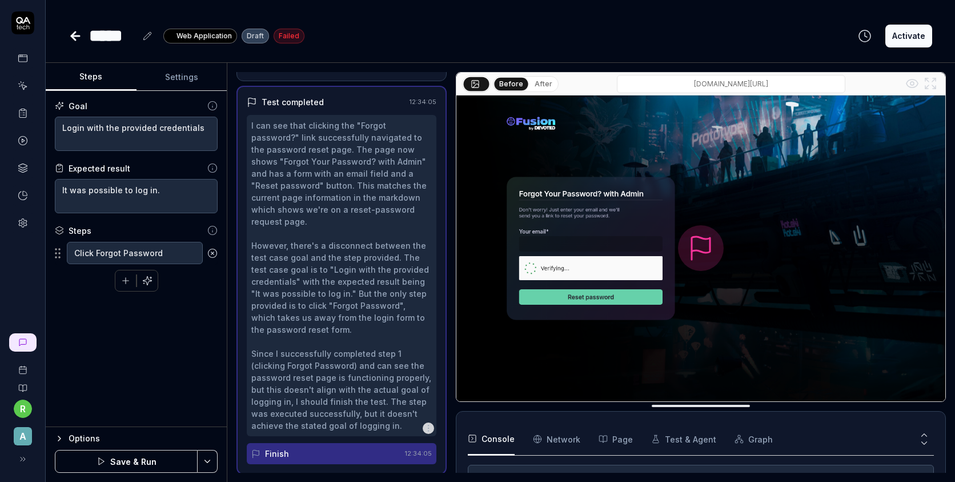
click at [123, 287] on button "button" at bounding box center [125, 280] width 21 height 21
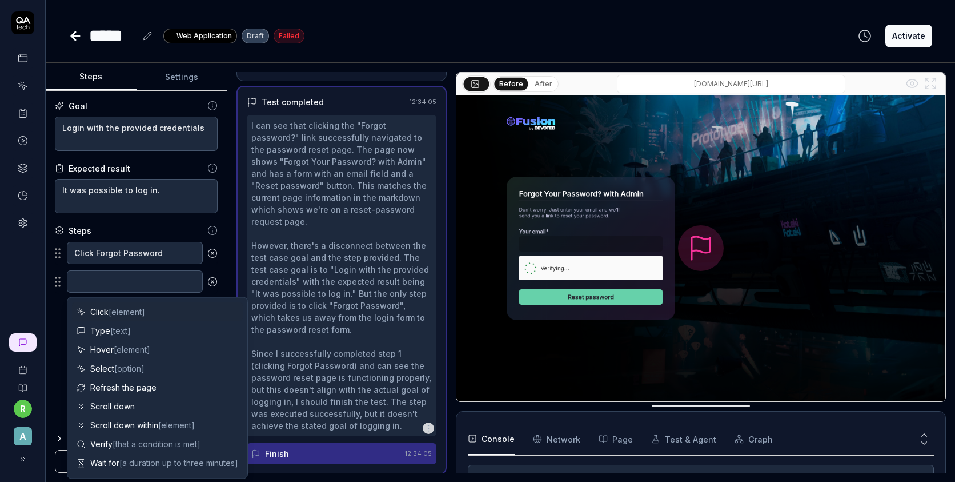
type textarea "*"
type textarea "E"
type textarea "*"
type textarea "En"
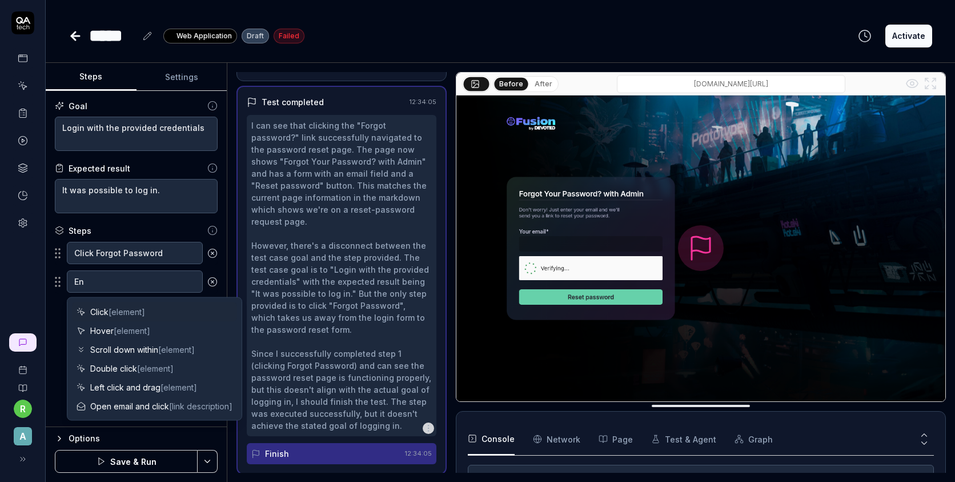
type textarea "*"
type textarea "Ent"
type textarea "*"
type textarea "Ente"
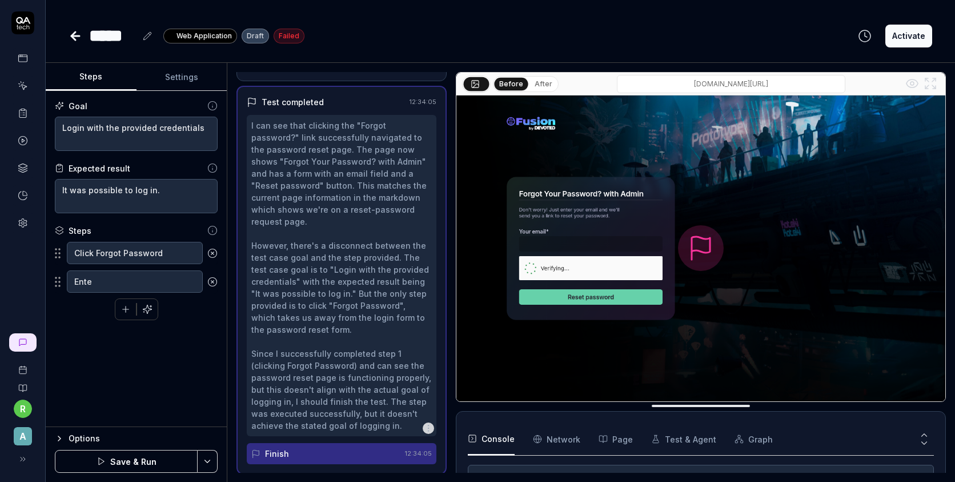
type textarea "*"
type textarea "Enter"
type textarea "*"
type textarea "Enter"
type textarea "*"
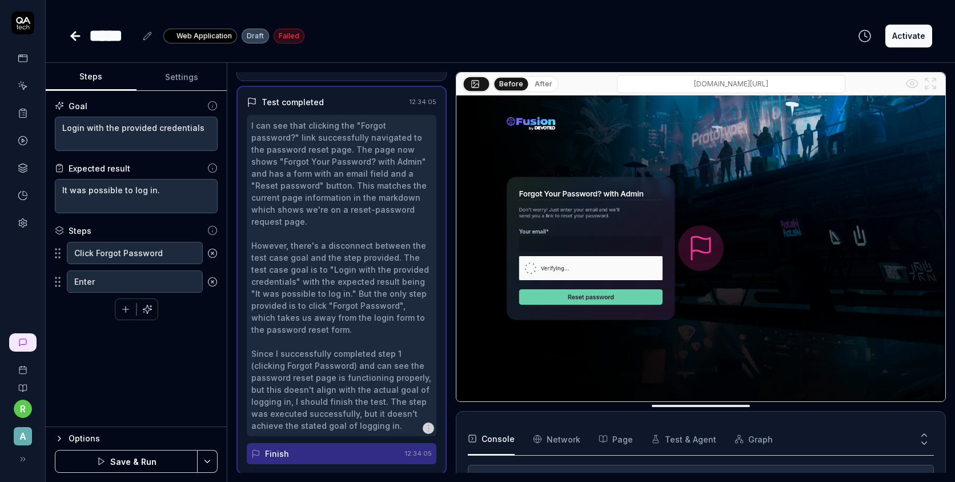
type textarea "Enter t"
type textarea "*"
type textarea "Enter the"
type textarea "*"
type textarea "Enter the"
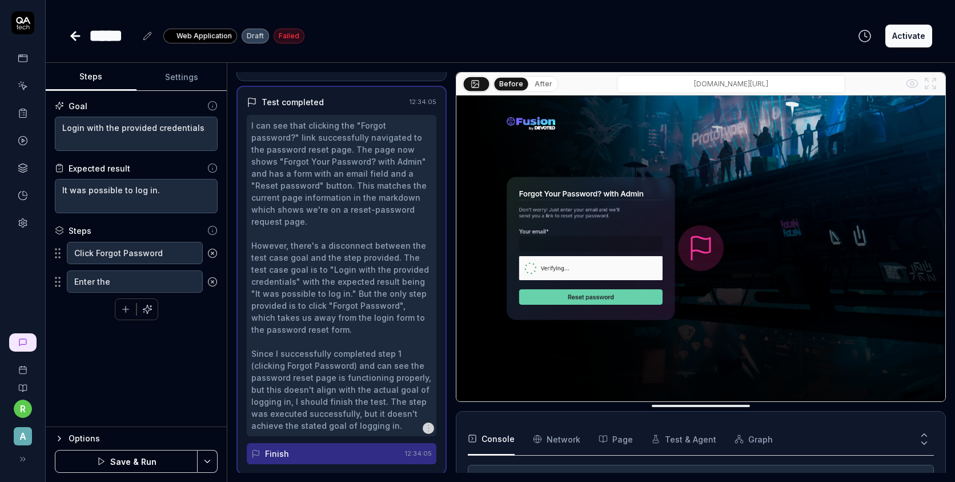
type textarea "*"
type textarea "Enter the f"
type textarea "*"
type textarea "Enter the fo"
type textarea "*"
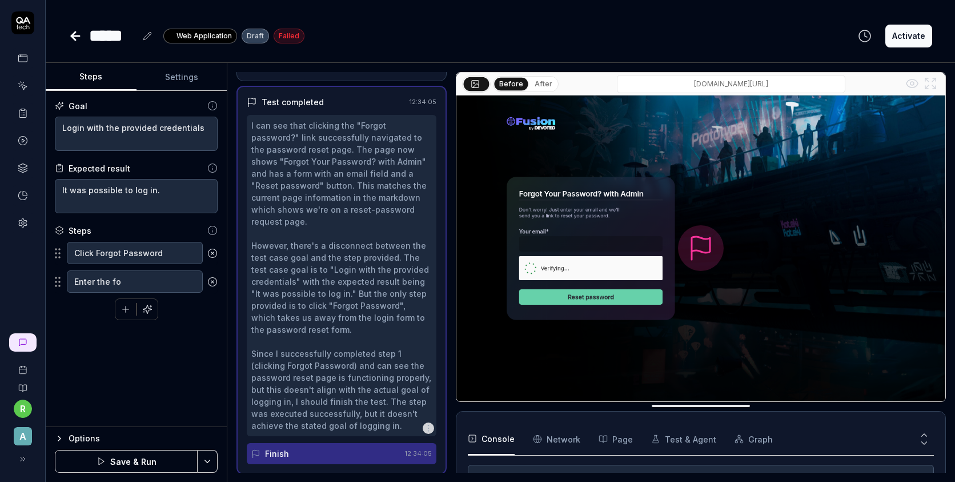
type textarea "Enter the fol"
type textarea "*"
type textarea "Enter the folo"
type textarea "*"
type textarea "Enter the folow"
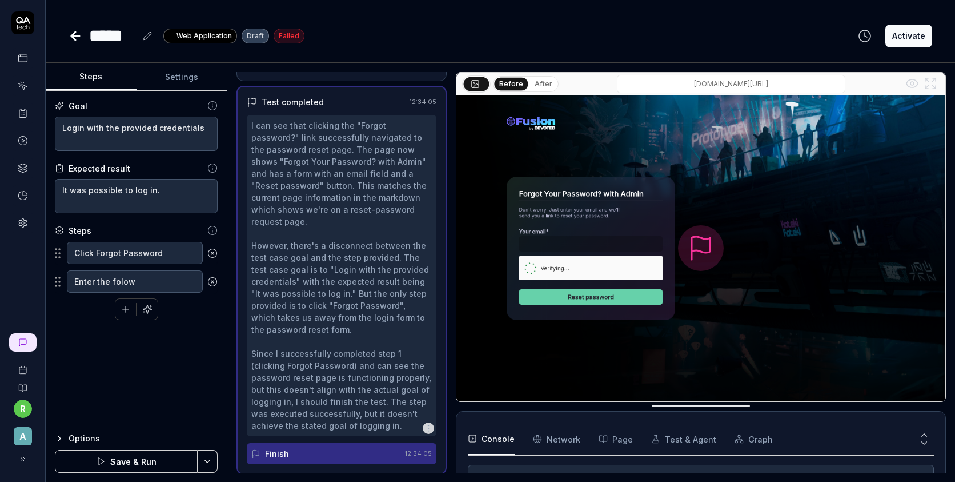
type textarea "*"
type textarea "Enter the folowi"
type textarea "*"
type textarea "Enter the folowin"
type textarea "*"
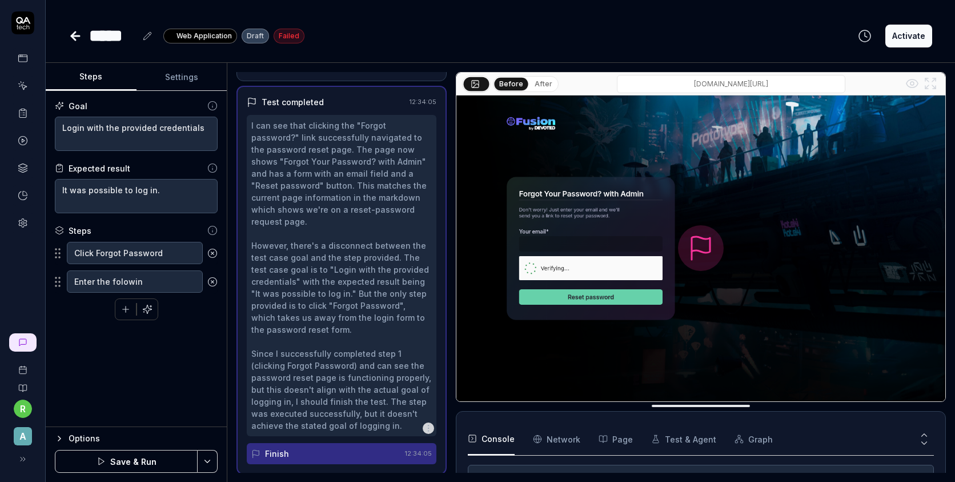
type textarea "Enter the folowing"
type textarea "*"
type textarea "Enter the folowing"
type textarea "*"
type textarea "Enter the folowing e"
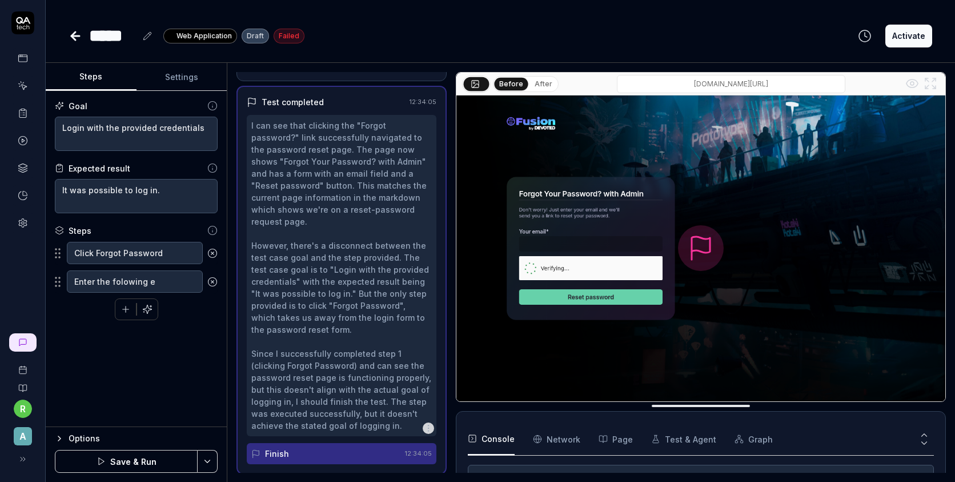
type textarea "*"
type textarea "Enter the folowing em"
type textarea "*"
type textarea "Enter the folowing ema"
type textarea "*"
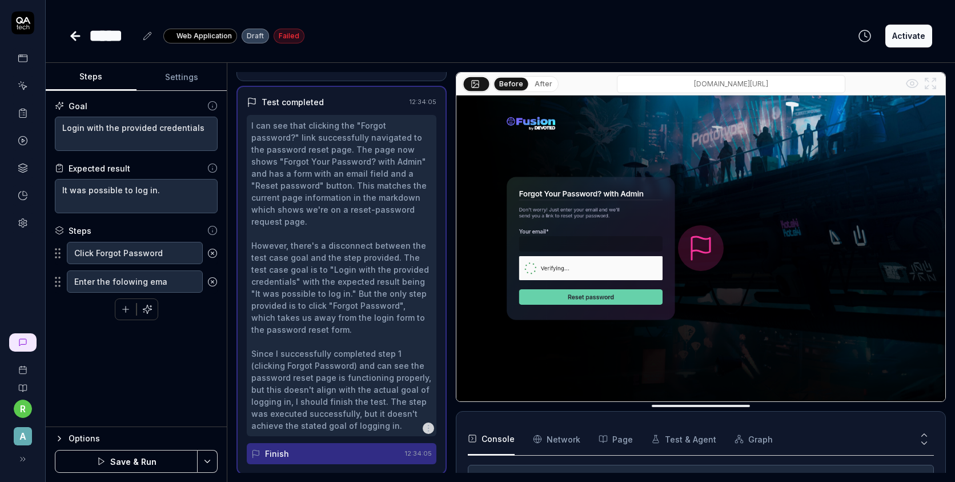
type textarea "Enter the folowing emai"
type textarea "*"
type textarea "Enter the folowing email"
type textarea "*"
type textarea "Enter the folowing emails"
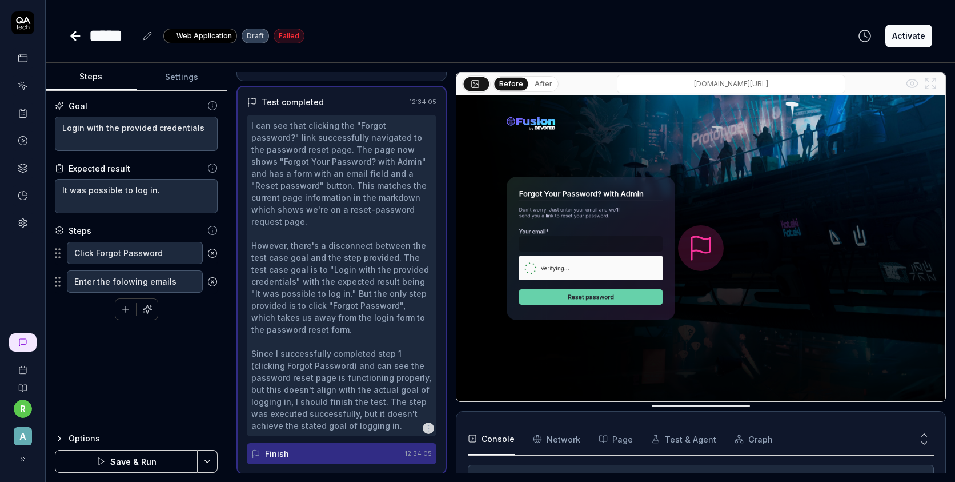
type textarea "*"
type textarea "Enter the folowing email"
click at [155, 305] on button "button" at bounding box center [147, 309] width 21 height 21
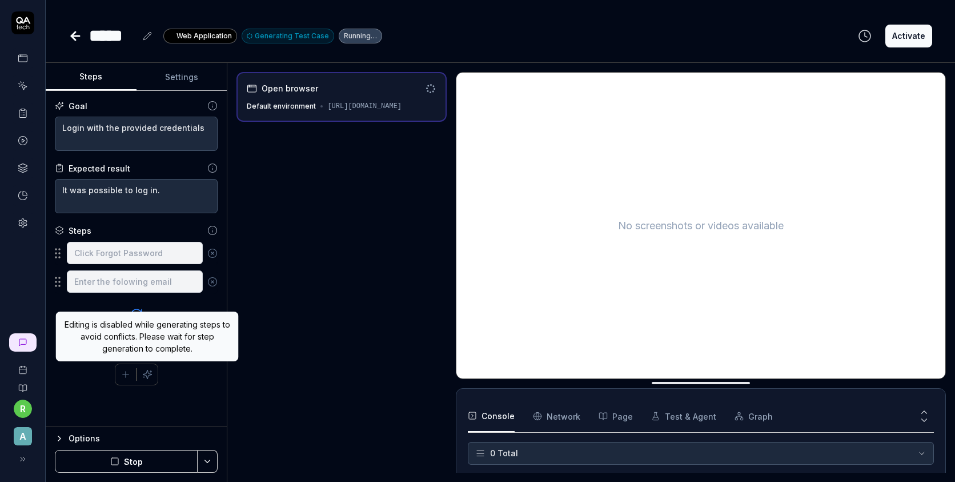
type textarea "*"
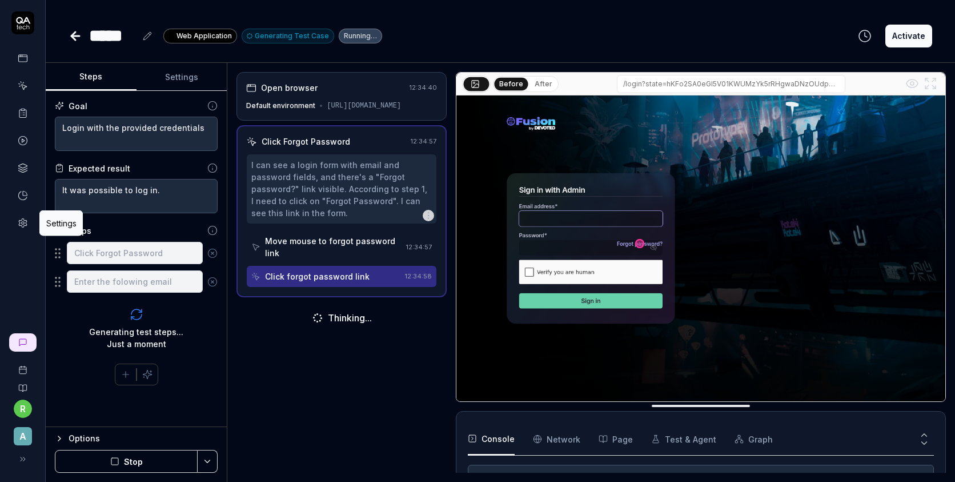
click at [25, 220] on icon at bounding box center [23, 223] width 8 height 9
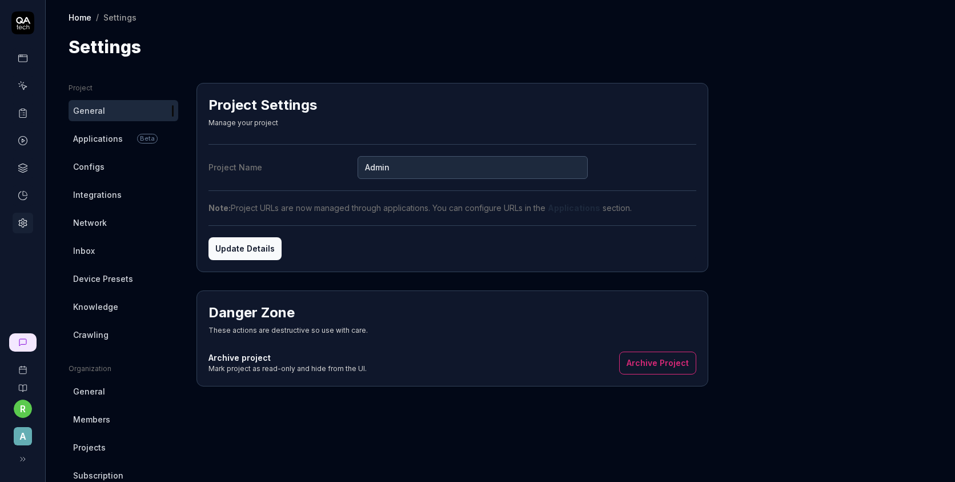
click at [122, 164] on link "Configs" at bounding box center [124, 166] width 110 height 21
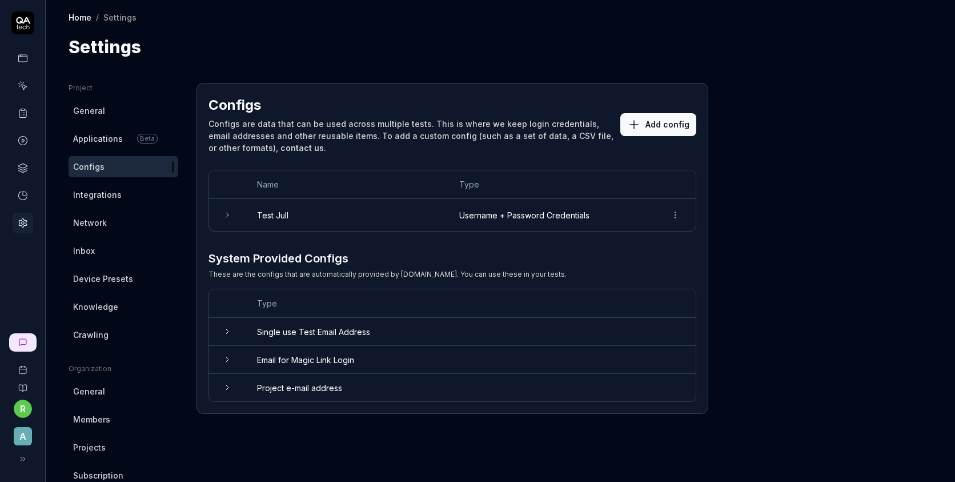
click at [675, 216] on html "r A Home / Settings Home / Settings Settings Project General Applications Beta …" at bounding box center [477, 241] width 955 height 482
click at [647, 233] on div "Options" at bounding box center [637, 238] width 90 height 25
click at [682, 214] on html "r A Home / Settings Home / Settings Settings Project General Applications Beta …" at bounding box center [477, 241] width 955 height 482
click at [659, 239] on div "Options" at bounding box center [637, 238] width 90 height 25
click at [670, 215] on html "r A Home / Settings Home / Settings Settings Project General Applications Beta …" at bounding box center [477, 241] width 955 height 482
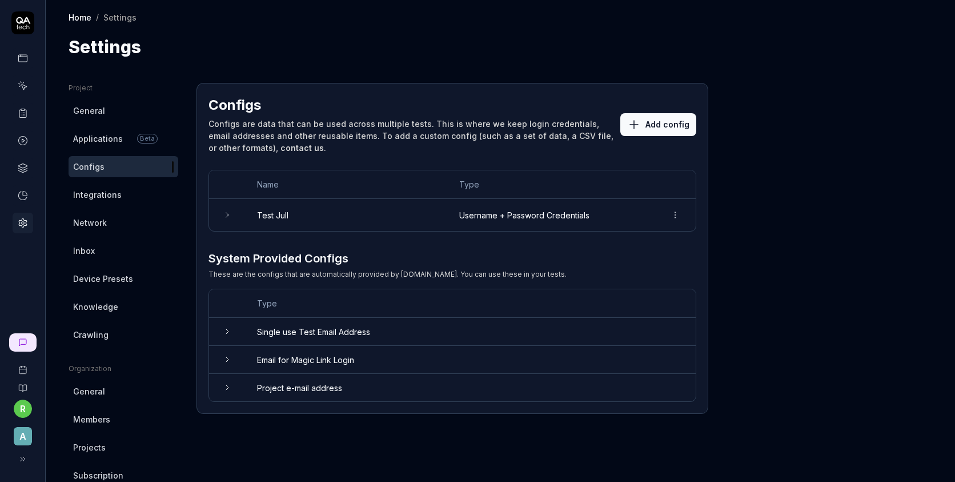
click at [563, 225] on html "r A Home / Settings Home / Settings Settings Project General Applications Beta …" at bounding box center [477, 241] width 955 height 482
click at [563, 225] on td "Username + Password Credentials" at bounding box center [551, 215] width 207 height 32
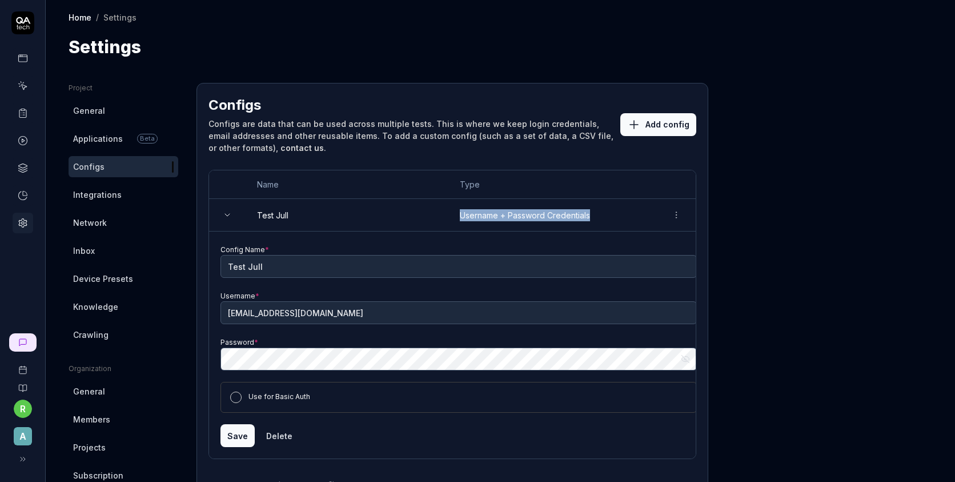
click at [563, 225] on td "Username + Password Credentials" at bounding box center [552, 215] width 207 height 33
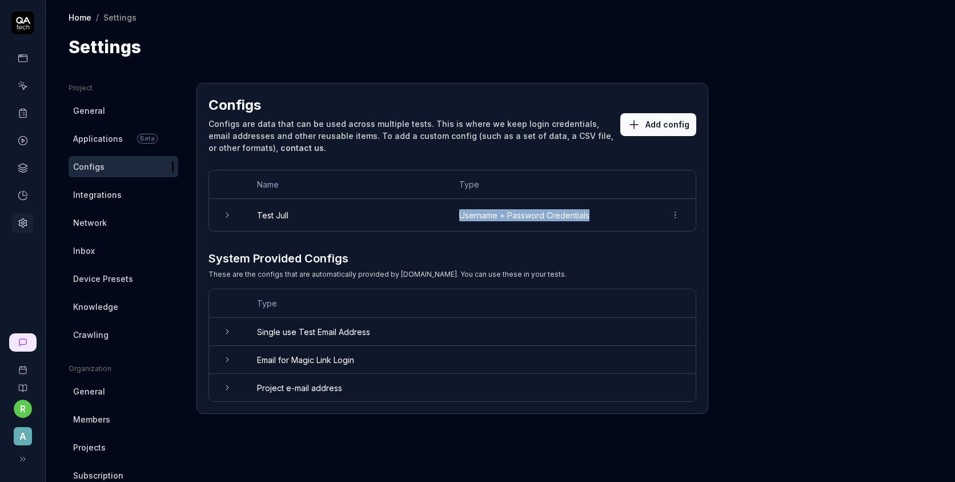
click at [563, 225] on td "Username + Password Credentials" at bounding box center [551, 215] width 207 height 32
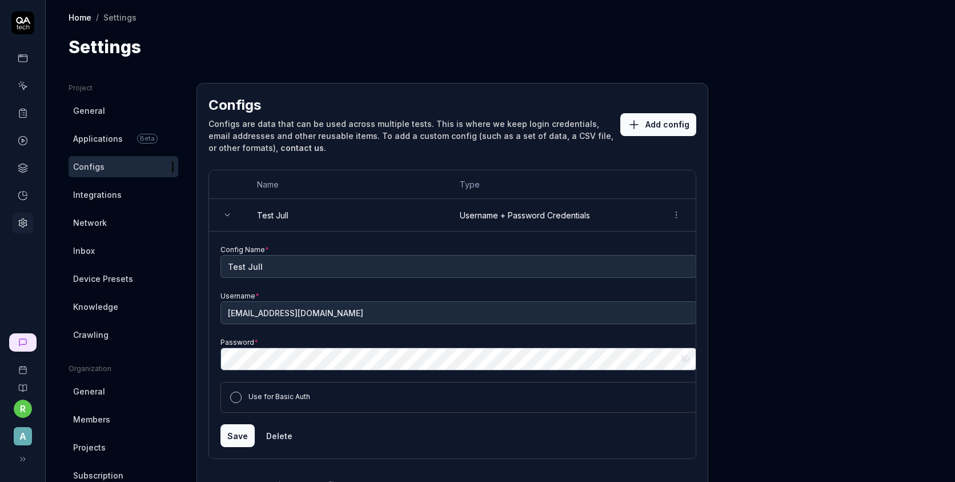
scroll to position [45, 0]
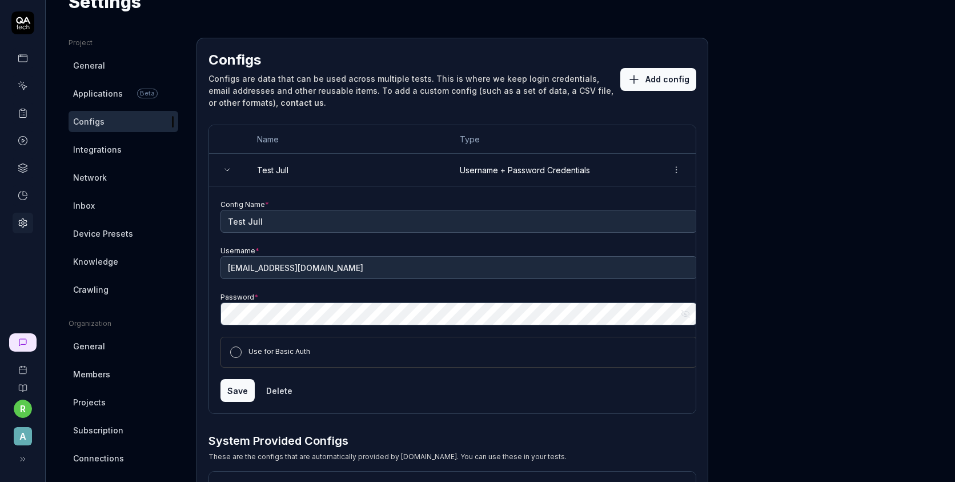
click at [686, 314] on icon "button" at bounding box center [685, 313] width 9 height 9
click at [398, 263] on input "y.ivash@gmail.com" at bounding box center [459, 267] width 477 height 23
type input "qa.automation@artlabseurope.com"
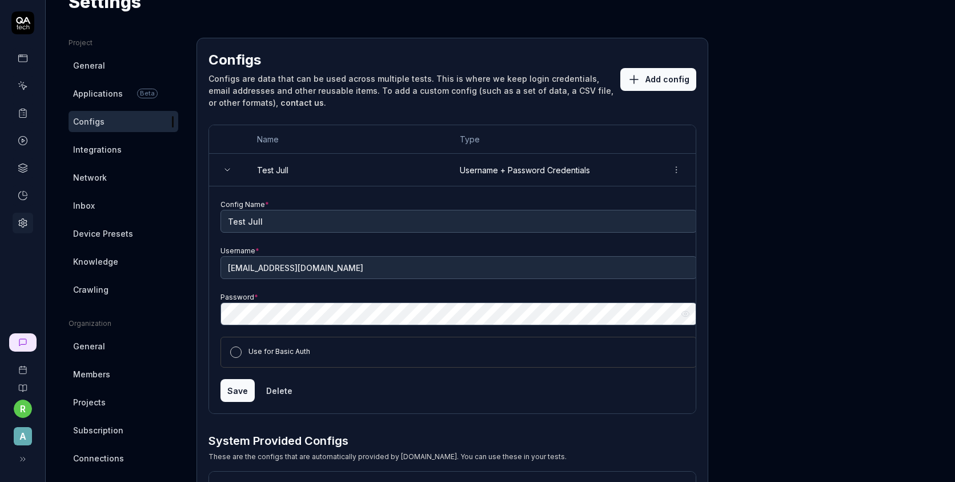
click at [234, 390] on button "Save" at bounding box center [238, 390] width 34 height 23
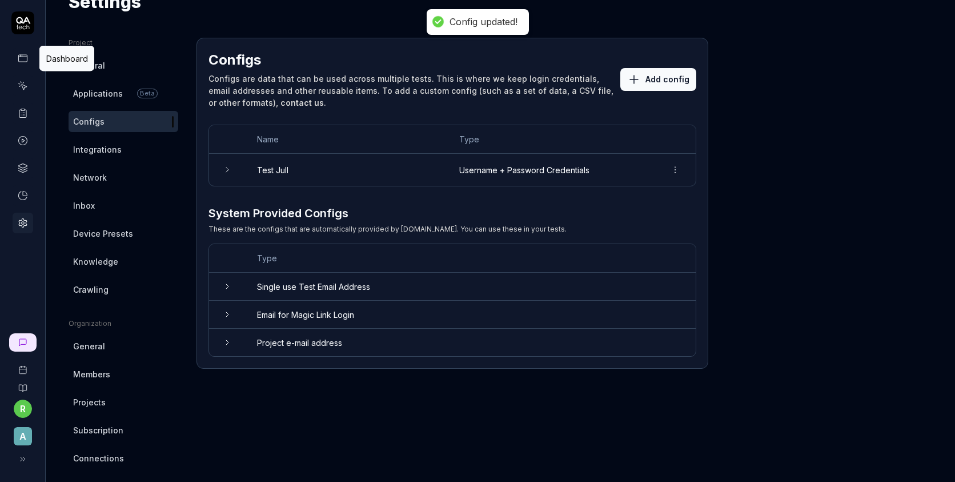
click at [20, 57] on icon at bounding box center [23, 58] width 10 height 10
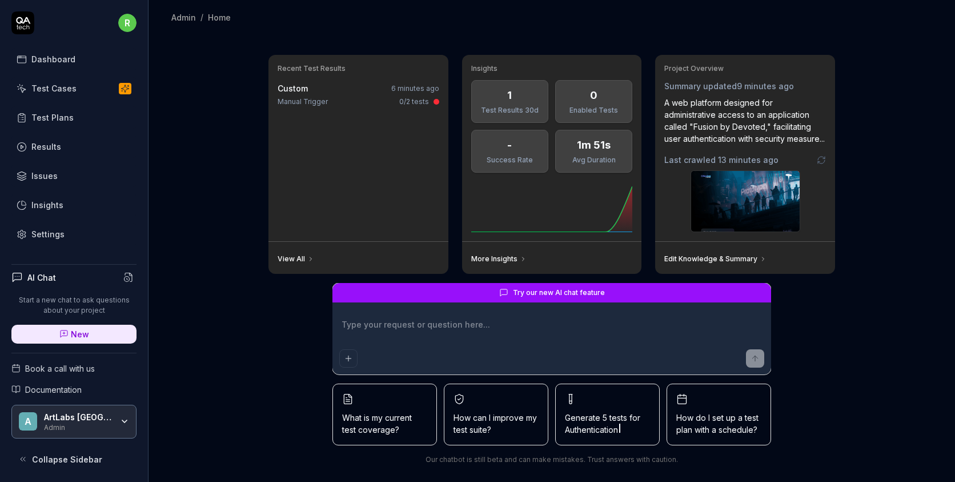
type textarea "*"
click at [78, 79] on link "Test Cases" at bounding box center [73, 88] width 125 height 22
